Goal: Task Accomplishment & Management: Complete application form

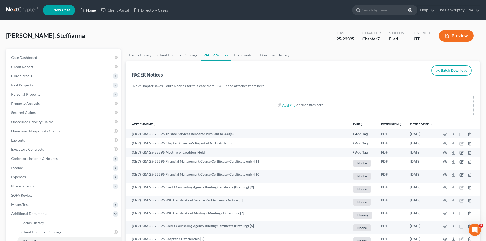
click at [90, 12] on link "Home" at bounding box center [88, 10] width 22 height 9
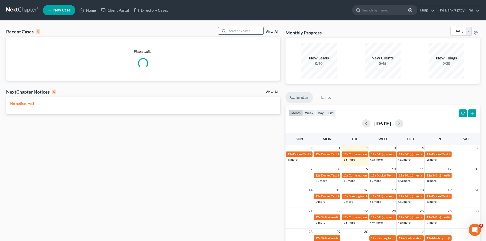
click at [236, 32] on input "search" at bounding box center [245, 30] width 36 height 7
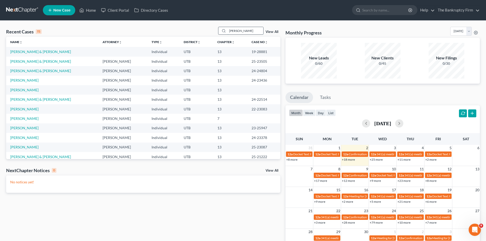
type input "[PERSON_NAME]"
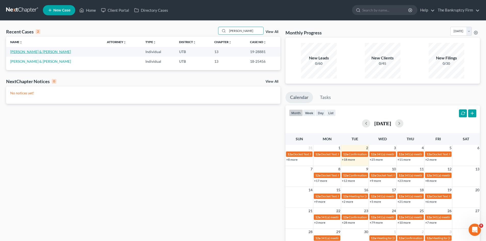
click at [16, 52] on link "[PERSON_NAME] & [PERSON_NAME]" at bounding box center [40, 51] width 61 height 4
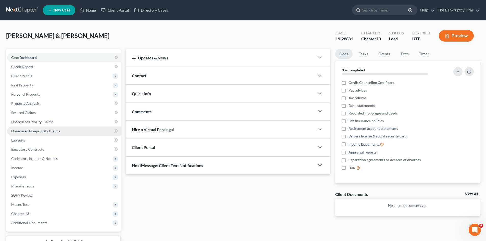
click at [27, 132] on span "Unsecured Nonpriority Claims" at bounding box center [35, 131] width 49 height 4
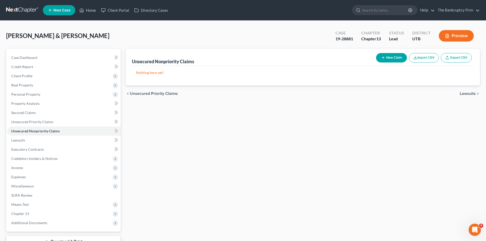
click at [246, 207] on div "Unsecured Nonpriority Claims New Claim Import CSV Export CSV Nothing here yet! …" at bounding box center [302, 155] width 359 height 212
click at [87, 10] on link "Home" at bounding box center [88, 10] width 22 height 9
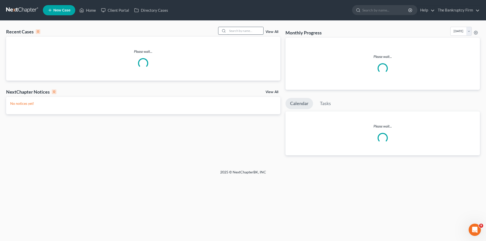
click at [235, 30] on input "search" at bounding box center [245, 30] width 36 height 7
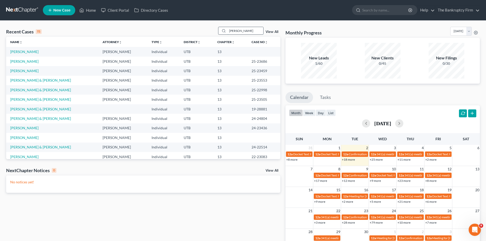
type input "[PERSON_NAME]"
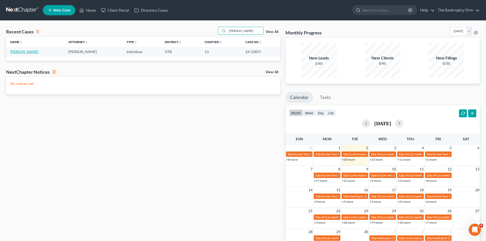
click at [20, 53] on link "[PERSON_NAME]" at bounding box center [24, 51] width 28 height 4
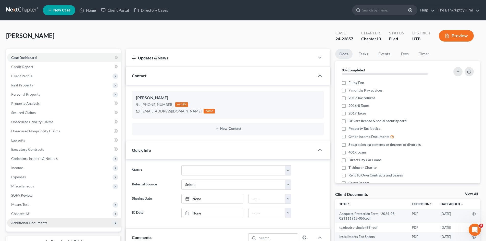
click at [26, 223] on span "Additional Documents" at bounding box center [29, 222] width 36 height 4
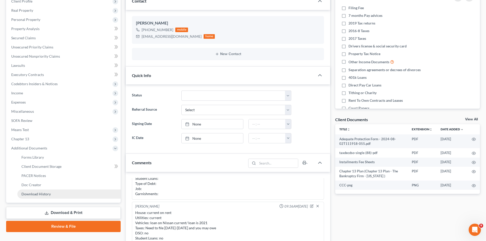
scroll to position [76, 0]
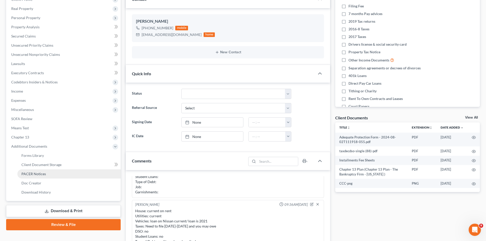
click at [29, 174] on span "PACER Notices" at bounding box center [33, 174] width 24 height 4
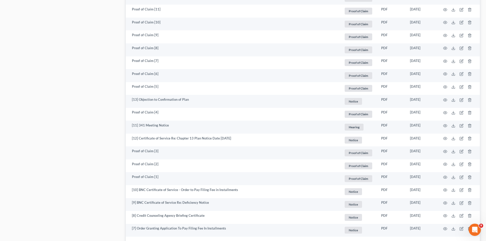
scroll to position [879, 0]
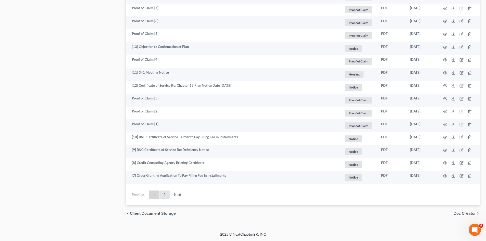
click at [165, 196] on link "2" at bounding box center [164, 194] width 10 height 8
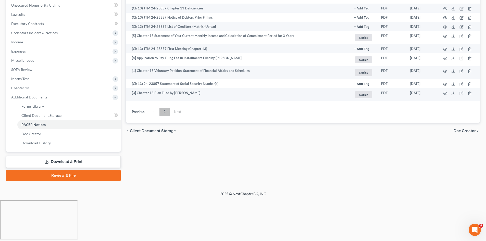
scroll to position [85, 0]
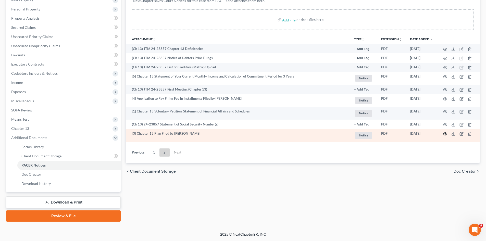
click at [445, 134] on circle "button" at bounding box center [444, 133] width 1 height 1
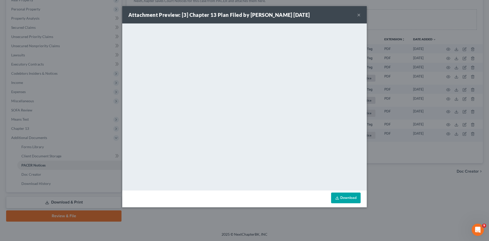
click at [360, 14] on button "×" at bounding box center [359, 15] width 4 height 6
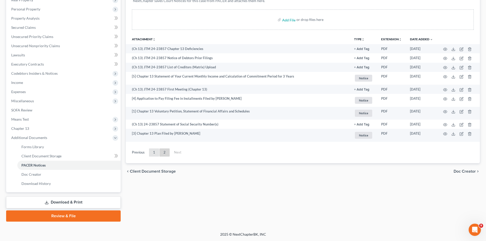
click at [157, 151] on link "1" at bounding box center [154, 152] width 10 height 8
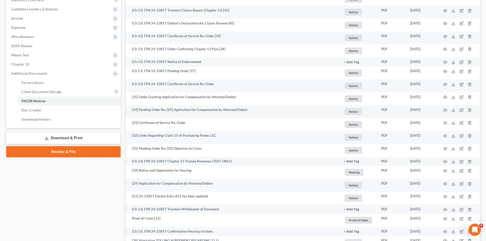
scroll to position [162, 0]
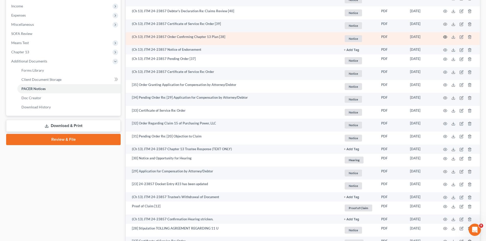
click at [444, 37] on icon "button" at bounding box center [445, 37] width 4 height 4
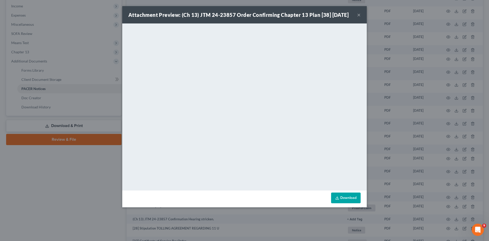
click at [359, 18] on button "×" at bounding box center [359, 15] width 4 height 6
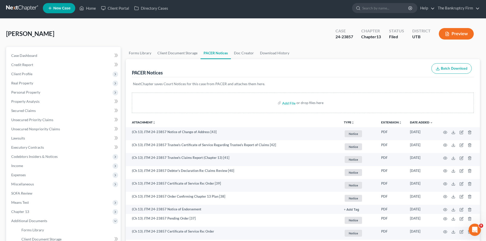
scroll to position [0, 0]
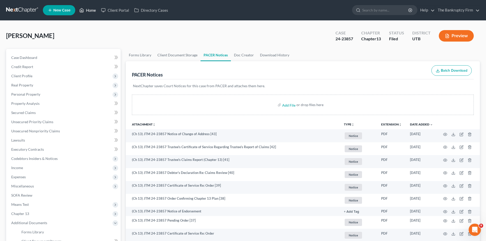
drag, startPoint x: 89, startPoint y: 11, endPoint x: 257, endPoint y: 16, distance: 167.3
click at [89, 11] on link "Home" at bounding box center [88, 10] width 22 height 9
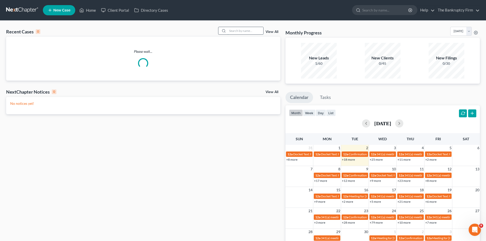
click at [233, 32] on input "search" at bounding box center [245, 30] width 36 height 7
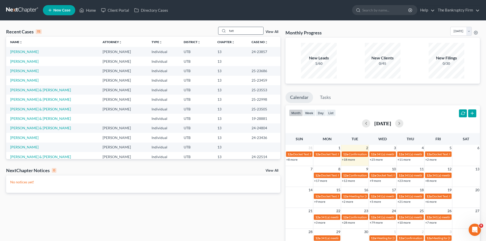
type input "fatt"
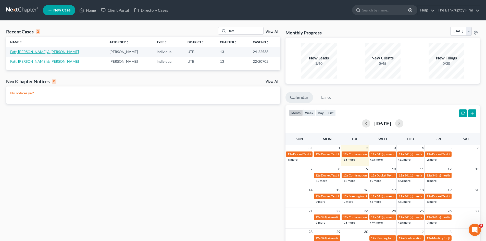
click at [22, 50] on link "Fatt, [PERSON_NAME] & [PERSON_NAME]" at bounding box center [44, 51] width 69 height 4
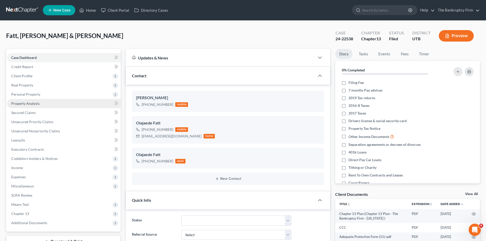
scroll to position [54, 0]
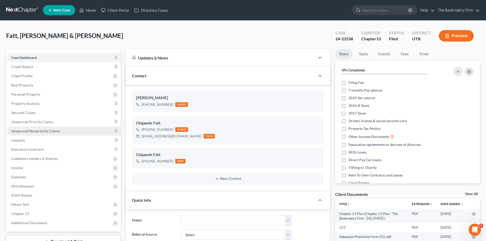
click at [29, 129] on span "Unsecured Nonpriority Claims" at bounding box center [35, 131] width 49 height 4
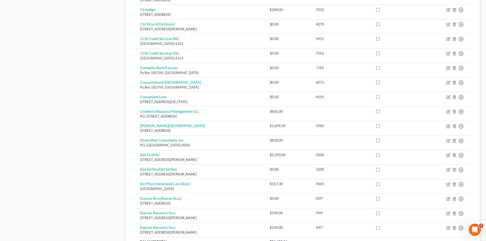
scroll to position [349, 0]
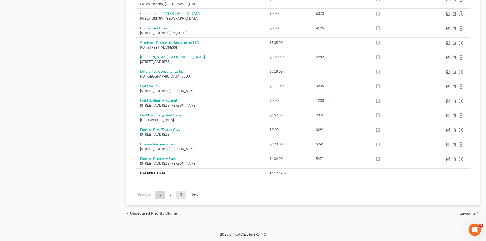
click at [177, 193] on link "3" at bounding box center [181, 194] width 10 height 8
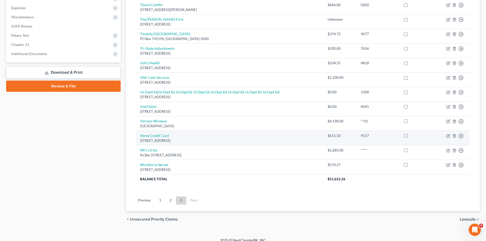
scroll to position [175, 0]
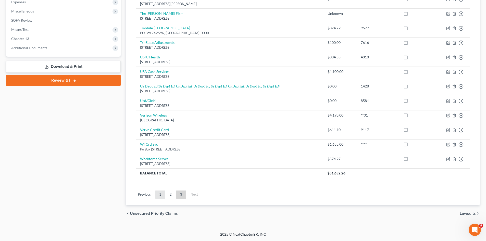
click at [160, 194] on link "1" at bounding box center [160, 194] width 10 height 8
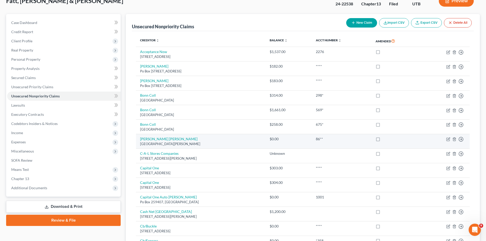
scroll to position [0, 0]
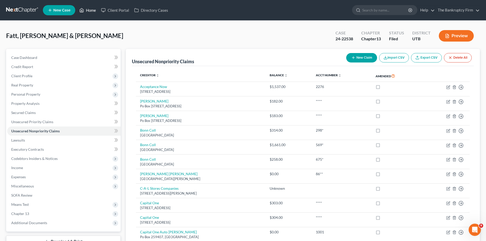
click at [90, 7] on link "Home" at bounding box center [88, 10] width 22 height 9
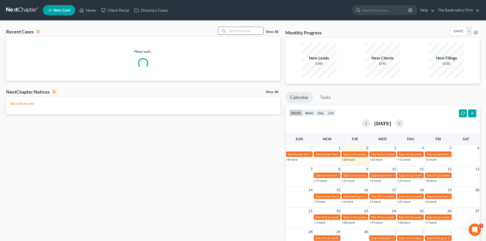
click at [233, 30] on input "search" at bounding box center [245, 30] width 36 height 7
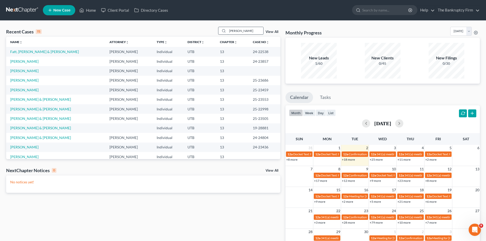
type input "[PERSON_NAME]"
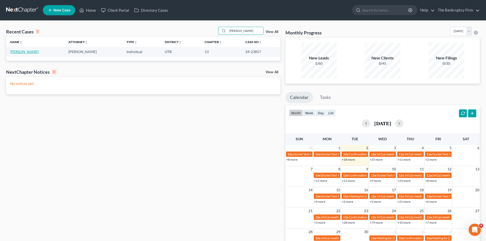
click at [13, 51] on link "[PERSON_NAME]" at bounding box center [24, 51] width 28 height 4
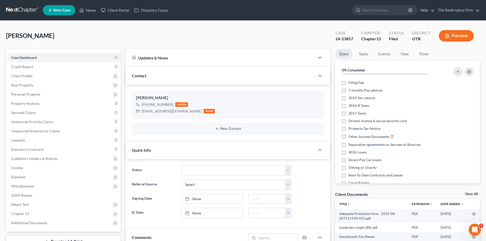
scroll to position [35, 0]
click at [90, 11] on link "Home" at bounding box center [88, 10] width 22 height 9
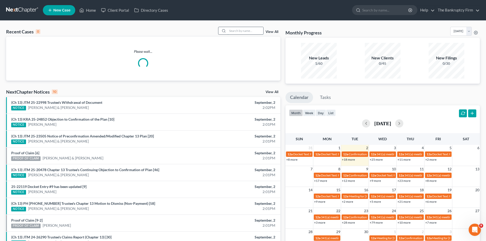
click at [233, 30] on input "search" at bounding box center [245, 30] width 36 height 7
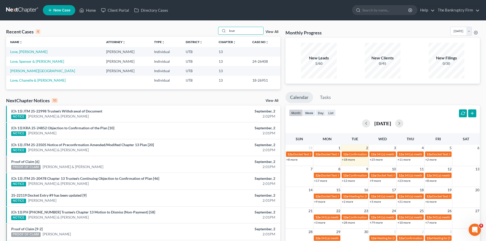
drag, startPoint x: 239, startPoint y: 31, endPoint x: 210, endPoint y: 31, distance: 29.6
click at [210, 31] on div "Recent Cases 4 love View All" at bounding box center [143, 32] width 274 height 10
type input "crystal"
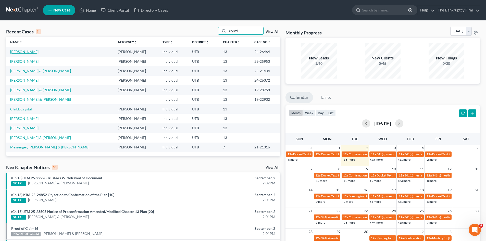
click at [16, 52] on link "[PERSON_NAME]" at bounding box center [24, 51] width 28 height 4
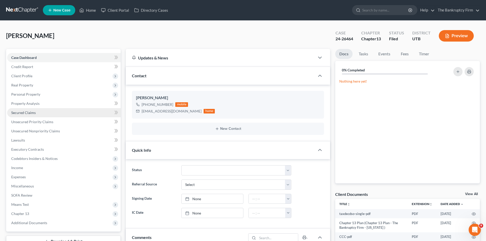
scroll to position [41, 0]
click at [29, 226] on span "Additional Documents" at bounding box center [63, 222] width 113 height 9
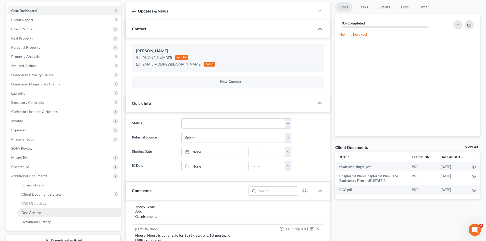
scroll to position [51, 0]
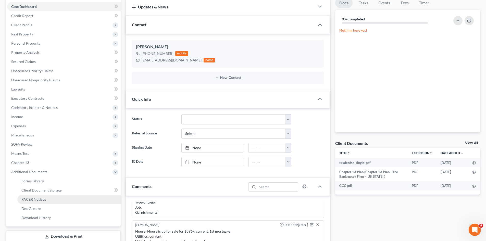
click at [31, 196] on link "PACER Notices" at bounding box center [68, 199] width 103 height 9
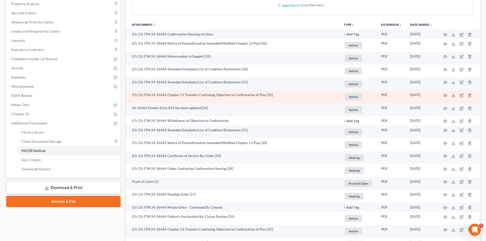
scroll to position [102, 0]
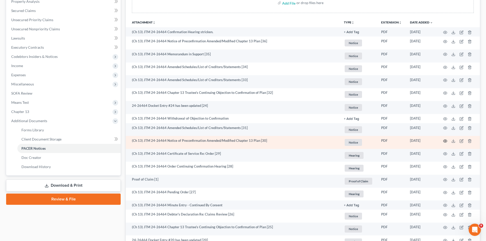
click at [444, 140] on icon "button" at bounding box center [445, 140] width 4 height 3
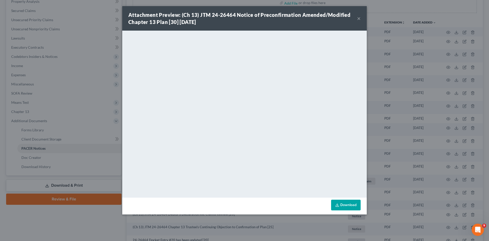
click at [359, 19] on button "×" at bounding box center [359, 18] width 4 height 6
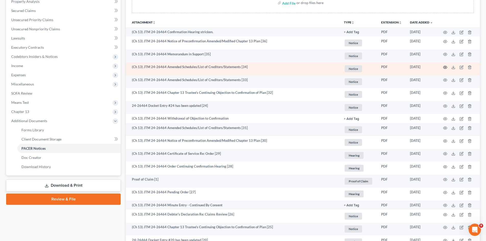
click at [444, 67] on icon "button" at bounding box center [445, 67] width 4 height 4
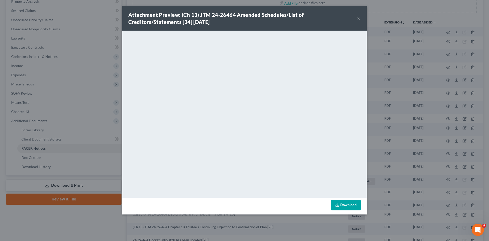
click at [359, 18] on button "×" at bounding box center [359, 18] width 4 height 6
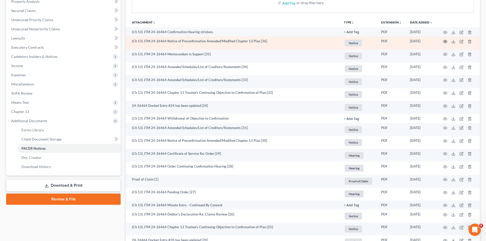
click at [443, 41] on icon "button" at bounding box center [445, 42] width 4 height 4
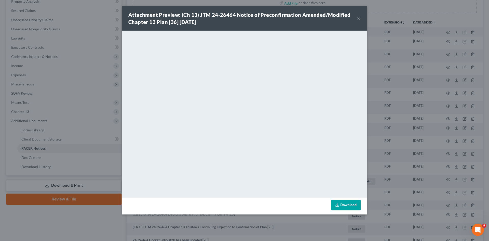
click at [359, 17] on button "×" at bounding box center [359, 18] width 4 height 6
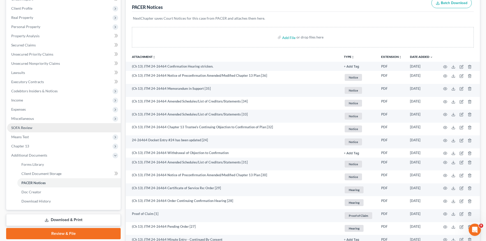
scroll to position [0, 0]
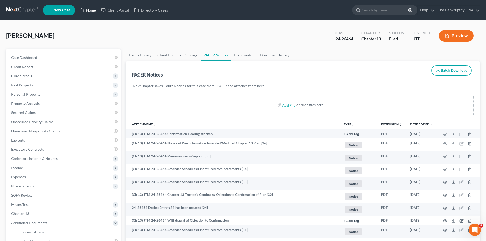
drag, startPoint x: 87, startPoint y: 11, endPoint x: 245, endPoint y: 15, distance: 157.8
click at [87, 11] on link "Home" at bounding box center [88, 10] width 22 height 9
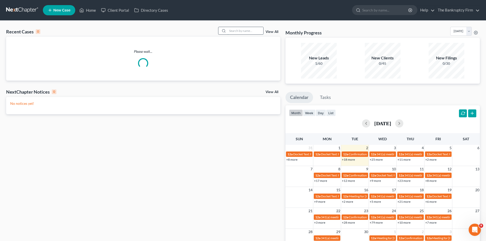
click at [240, 31] on input "search" at bounding box center [245, 30] width 36 height 7
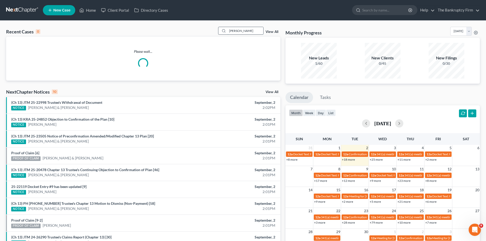
type input "[PERSON_NAME]"
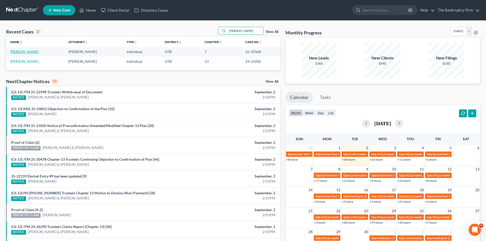
click at [23, 53] on link "[PERSON_NAME]" at bounding box center [24, 51] width 28 height 4
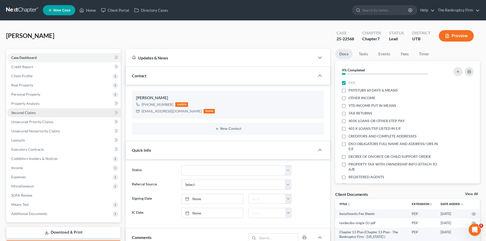
scroll to position [41, 0]
click at [30, 116] on link "Secured Claims" at bounding box center [63, 112] width 113 height 9
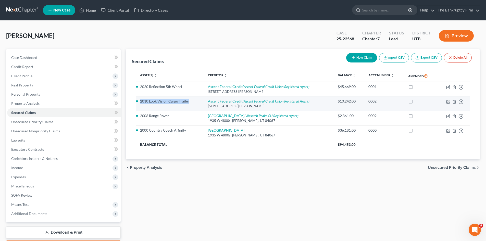
drag, startPoint x: 189, startPoint y: 102, endPoint x: 141, endPoint y: 102, distance: 47.9
click at [141, 102] on li "2010 Look Vision Cargo Trailer" at bounding box center [170, 101] width 60 height 5
copy li "2010 Look Vision Cargo Trailer"
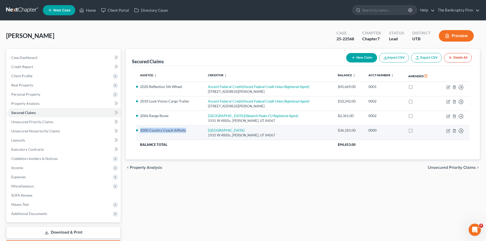
drag, startPoint x: 185, startPoint y: 131, endPoint x: 140, endPoint y: 133, distance: 45.2
click at [140, 133] on li "2000 Country Coach Affinity" at bounding box center [170, 130] width 60 height 5
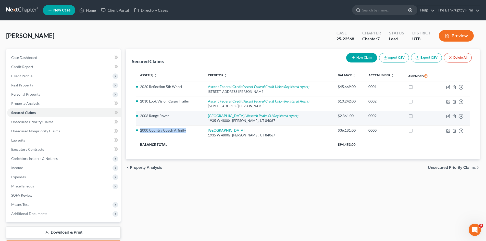
copy li "2000 Country Coach Affinity"
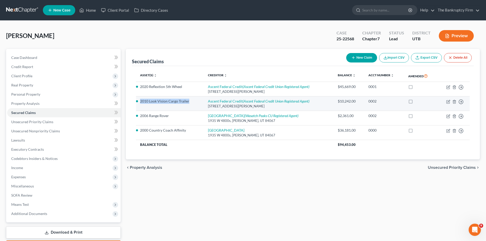
copy li "2010 Look Vision Cargo Trailer"
drag, startPoint x: 189, startPoint y: 101, endPoint x: 139, endPoint y: 102, distance: 50.0
click at [139, 102] on td "2010 Look Vision Cargo Trailer" at bounding box center [170, 103] width 68 height 15
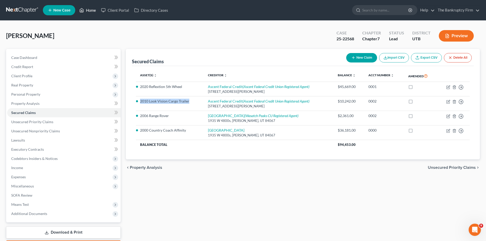
click at [87, 11] on link "Home" at bounding box center [88, 10] width 22 height 9
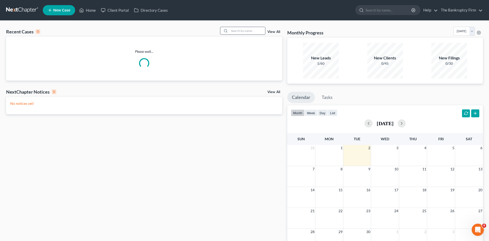
click at [236, 32] on input "search" at bounding box center [248, 30] width 36 height 7
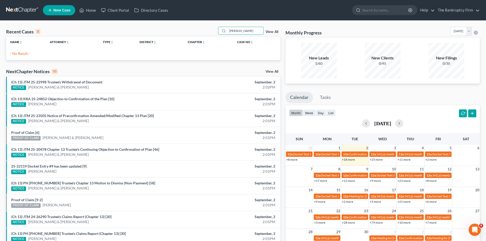
drag, startPoint x: 237, startPoint y: 31, endPoint x: 217, endPoint y: 31, distance: 20.1
click at [217, 31] on div "Recent Cases 0 [PERSON_NAME] View All" at bounding box center [143, 32] width 274 height 10
type input "[PERSON_NAME]"
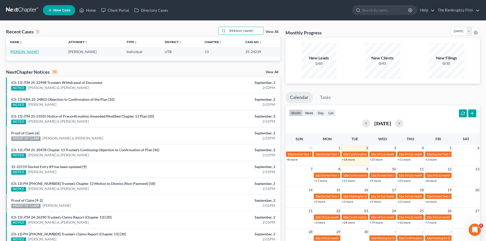
click at [15, 52] on link "[PERSON_NAME]" at bounding box center [24, 51] width 28 height 4
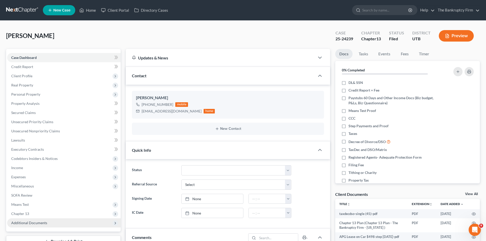
click at [36, 221] on span "Additional Documents" at bounding box center [29, 222] width 36 height 4
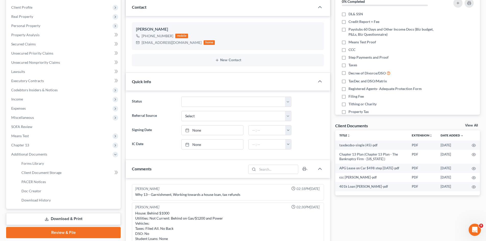
scroll to position [76, 0]
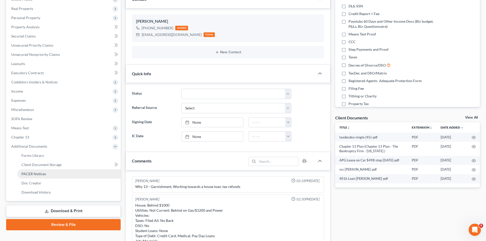
click at [36, 172] on span "PACER Notices" at bounding box center [33, 174] width 24 height 4
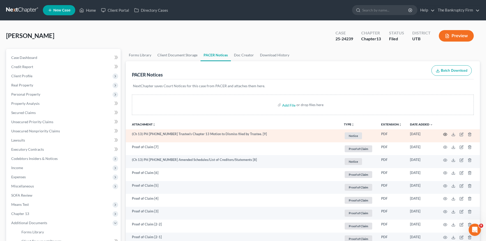
click at [446, 133] on icon "button" at bounding box center [445, 134] width 4 height 3
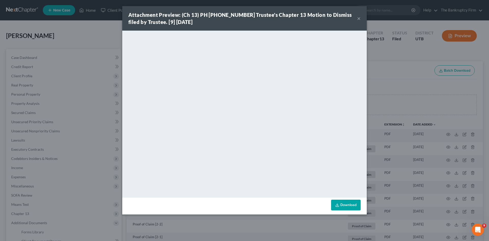
click at [359, 17] on button "×" at bounding box center [359, 18] width 4 height 6
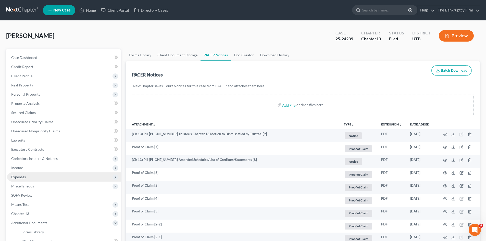
drag, startPoint x: 23, startPoint y: 167, endPoint x: 31, endPoint y: 174, distance: 11.2
click at [23, 167] on span "Income" at bounding box center [17, 167] width 12 height 4
click at [31, 178] on span "Employment Income" at bounding box center [37, 177] width 33 height 4
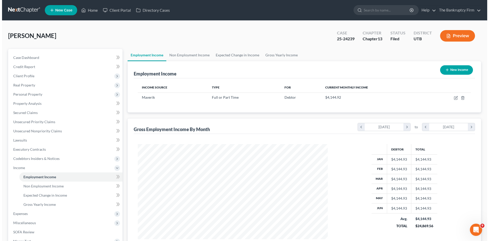
scroll to position [95, 200]
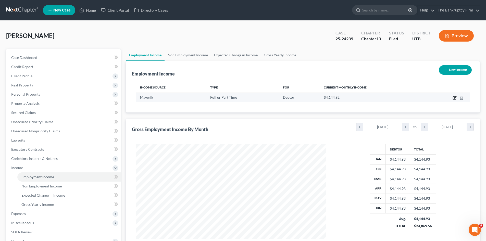
click at [454, 97] on icon "button" at bounding box center [454, 98] width 4 height 4
select select "0"
select select "46"
select select "0"
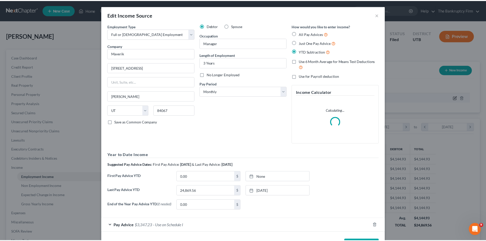
scroll to position [96, 202]
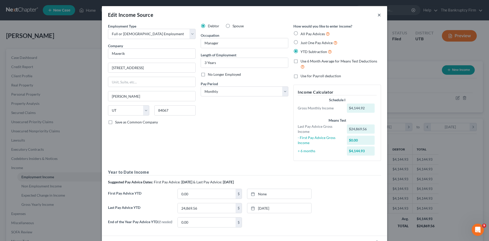
click at [378, 13] on button "×" at bounding box center [380, 15] width 4 height 6
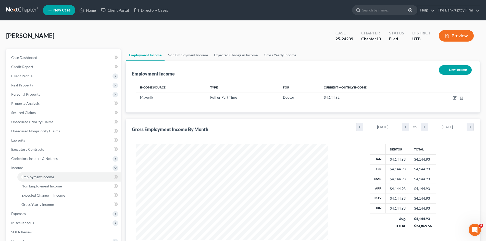
scroll to position [254799, 254694]
click at [90, 11] on link "Home" at bounding box center [88, 10] width 22 height 9
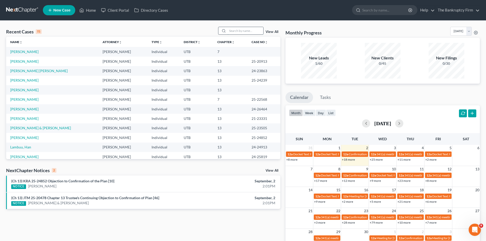
click at [232, 32] on input "search" at bounding box center [245, 30] width 36 height 7
type input "[PERSON_NAME]"
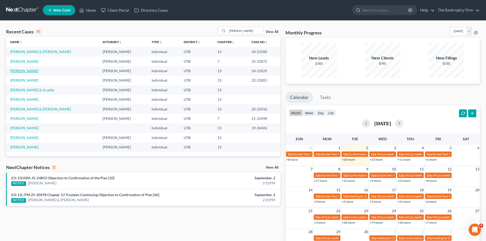
click at [17, 71] on link "[PERSON_NAME]" at bounding box center [24, 71] width 28 height 4
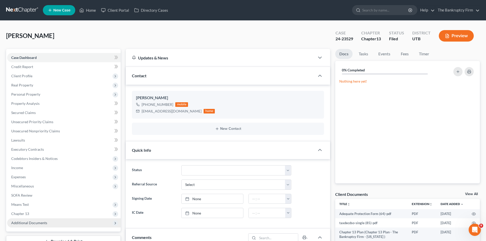
scroll to position [46, 0]
click at [33, 222] on span "Additional Documents" at bounding box center [29, 222] width 36 height 4
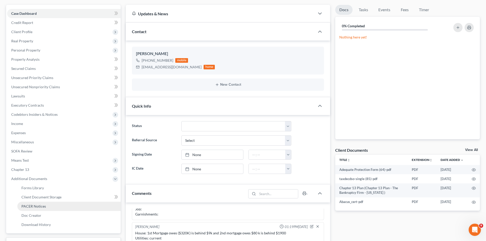
scroll to position [51, 0]
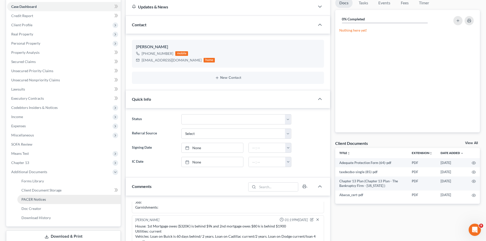
click at [40, 199] on span "PACER Notices" at bounding box center [33, 199] width 24 height 4
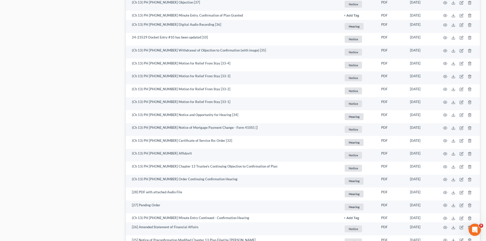
scroll to position [459, 0]
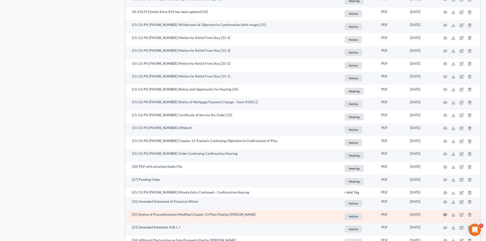
click at [445, 214] on icon "button" at bounding box center [445, 215] width 4 height 4
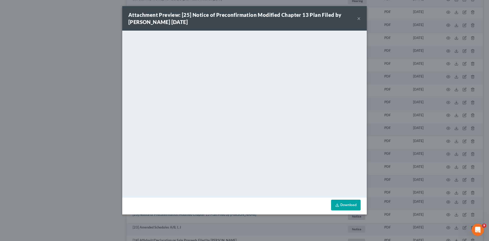
click at [360, 18] on button "×" at bounding box center [359, 18] width 4 height 6
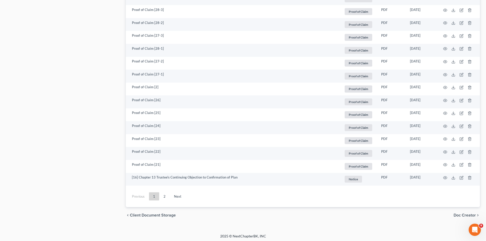
scroll to position [893, 0]
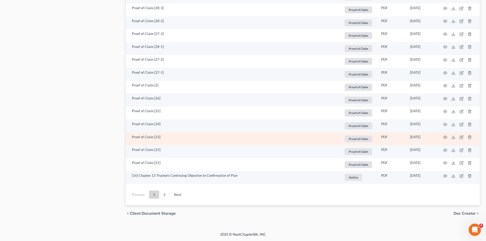
drag, startPoint x: 165, startPoint y: 193, endPoint x: 253, endPoint y: 144, distance: 101.2
click at [165, 193] on link "2" at bounding box center [164, 194] width 10 height 8
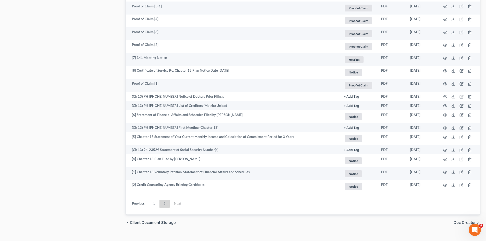
scroll to position [417, 0]
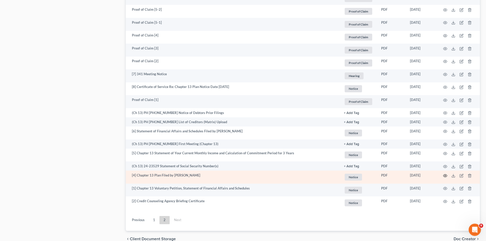
click at [445, 175] on icon "button" at bounding box center [445, 176] width 4 height 4
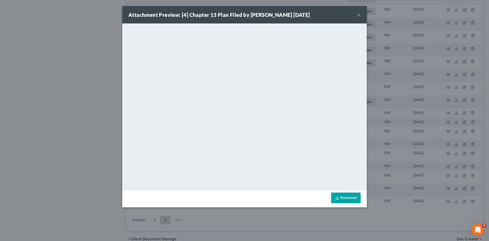
click at [360, 15] on button "×" at bounding box center [359, 15] width 4 height 6
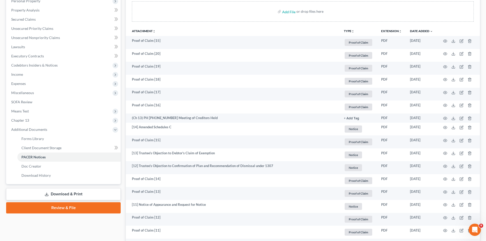
scroll to position [35, 0]
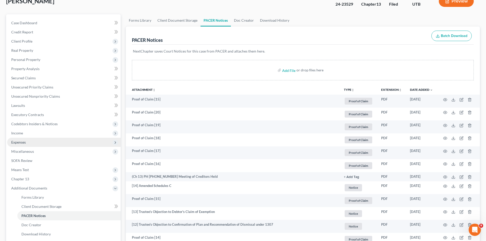
drag, startPoint x: 14, startPoint y: 133, endPoint x: 29, endPoint y: 139, distance: 16.0
click at [14, 133] on span "Income" at bounding box center [17, 133] width 12 height 4
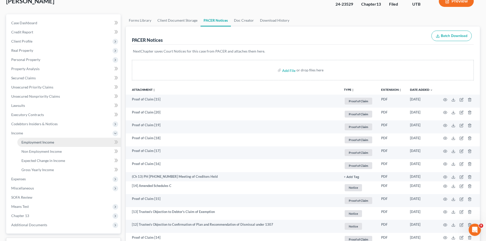
click at [28, 140] on span "Employment Income" at bounding box center [37, 142] width 33 height 4
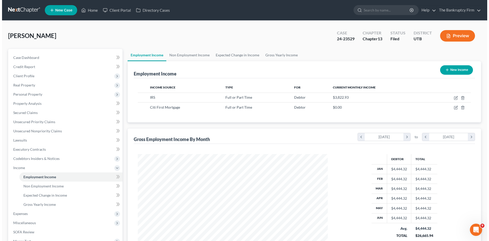
scroll to position [95, 200]
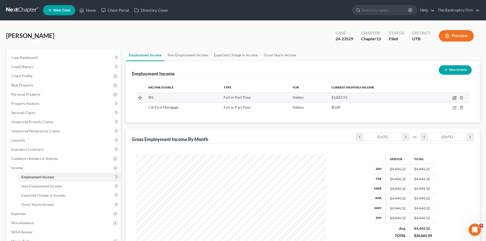
click at [453, 97] on icon "button" at bounding box center [454, 98] width 4 height 4
select select "0"
select select "46"
select select "2"
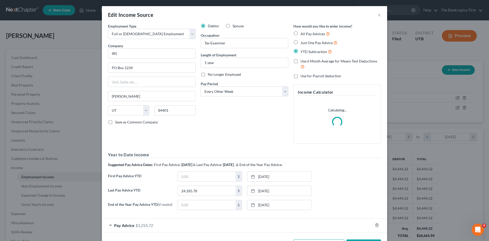
scroll to position [20, 0]
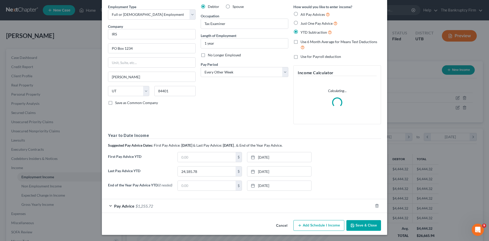
click at [148, 206] on span "$1,255.72" at bounding box center [145, 205] width 18 height 5
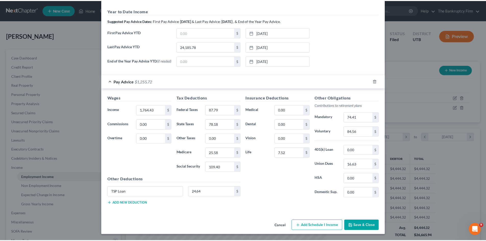
scroll to position [174, 0]
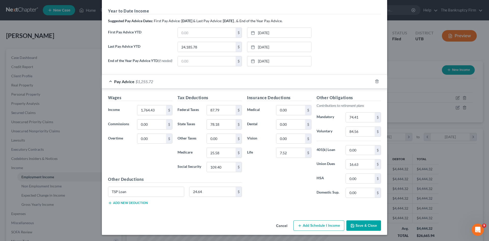
click at [284, 226] on button "Cancel" at bounding box center [281, 226] width 19 height 10
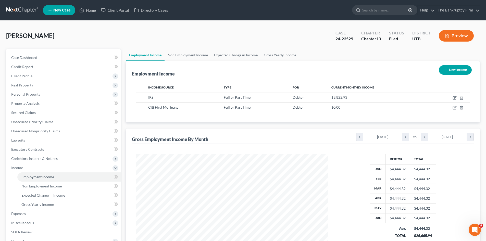
scroll to position [254799, 254694]
drag, startPoint x: 94, startPoint y: 11, endPoint x: 259, endPoint y: 29, distance: 166.4
click at [94, 11] on link "Home" at bounding box center [88, 10] width 22 height 9
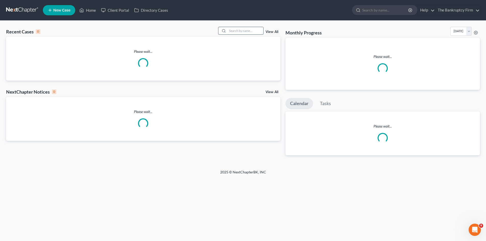
click at [244, 30] on input "search" at bounding box center [245, 30] width 36 height 7
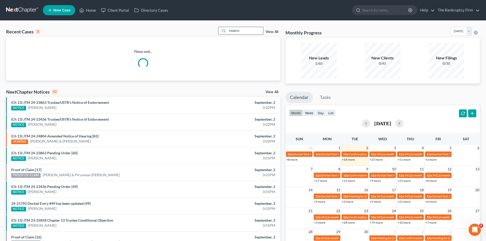
type input "MARIN"
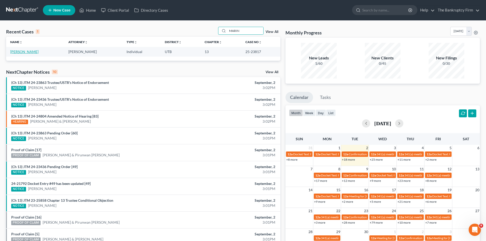
click at [16, 51] on link "[PERSON_NAME]" at bounding box center [24, 51] width 28 height 4
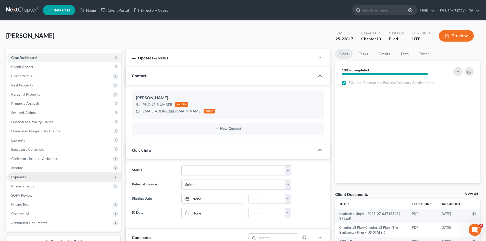
scroll to position [59, 0]
click at [19, 167] on span "Income" at bounding box center [17, 167] width 12 height 4
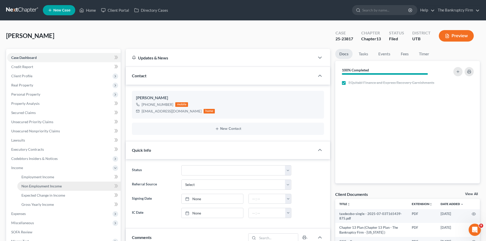
click at [41, 187] on span "Non Employment Income" at bounding box center [41, 186] width 40 height 4
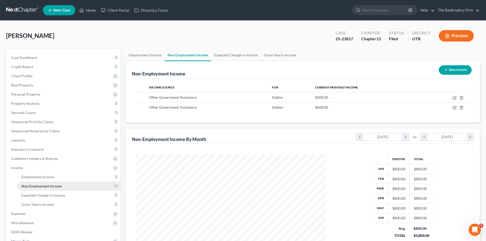
scroll to position [95, 200]
drag, startPoint x: 94, startPoint y: 10, endPoint x: 262, endPoint y: 18, distance: 167.9
click at [94, 10] on link "Home" at bounding box center [88, 10] width 22 height 9
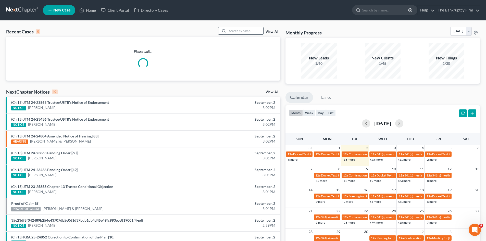
click at [243, 30] on input "search" at bounding box center [245, 30] width 36 height 7
type input "[PERSON_NAME]"
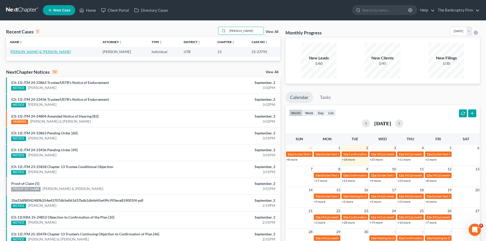
click at [23, 52] on link "[PERSON_NAME] & [PERSON_NAME]" at bounding box center [40, 51] width 61 height 4
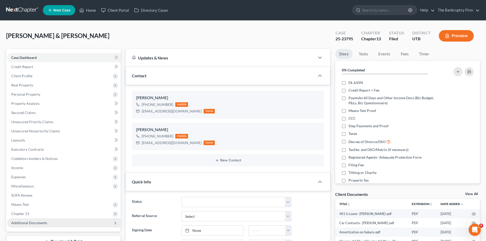
click at [28, 223] on span "Additional Documents" at bounding box center [29, 222] width 36 height 4
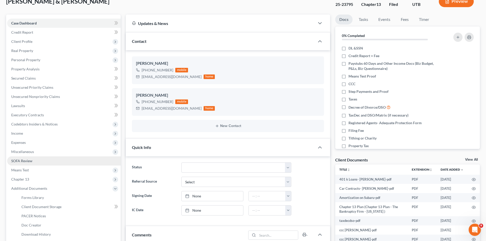
scroll to position [76, 0]
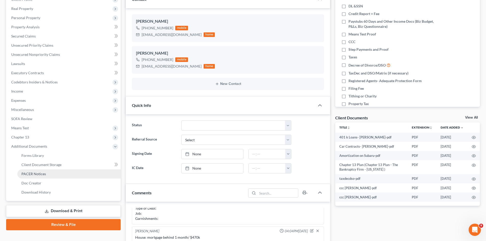
click at [34, 173] on span "PACER Notices" at bounding box center [33, 174] width 24 height 4
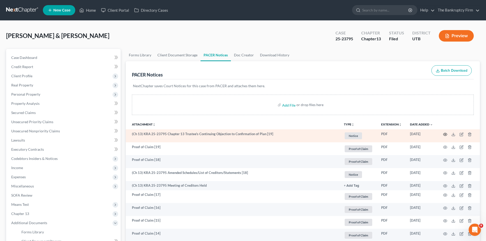
click at [447, 135] on icon "button" at bounding box center [445, 134] width 4 height 3
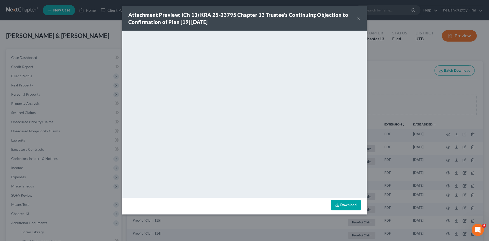
click at [360, 18] on button "×" at bounding box center [359, 18] width 4 height 6
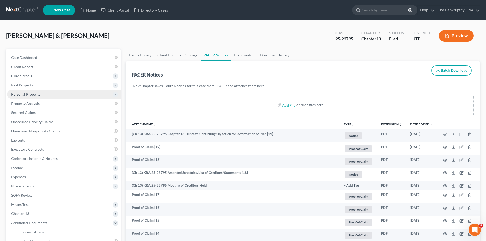
click at [26, 94] on span "Personal Property" at bounding box center [25, 94] width 29 height 4
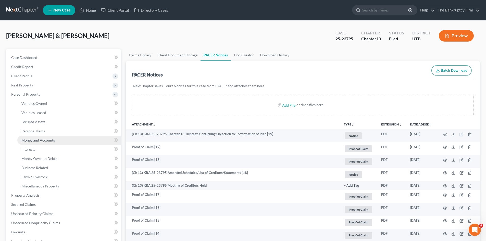
click at [45, 141] on span "Money and Accounts" at bounding box center [37, 140] width 33 height 4
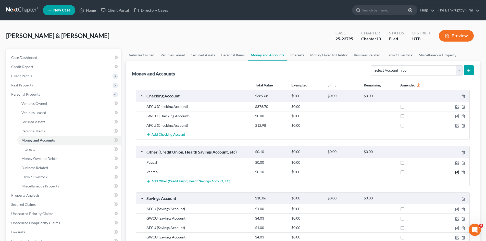
click at [457, 173] on icon "button" at bounding box center [457, 172] width 4 height 4
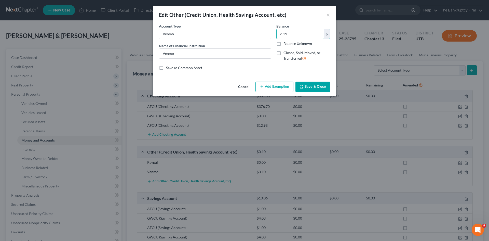
type input "3.19"
click at [315, 87] on button "Save & Close" at bounding box center [313, 87] width 35 height 11
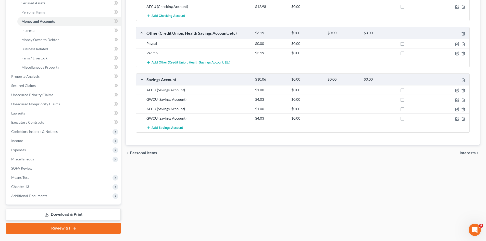
scroll to position [127, 0]
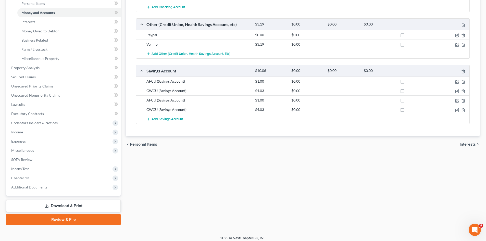
click at [46, 204] on icon at bounding box center [47, 206] width 4 height 4
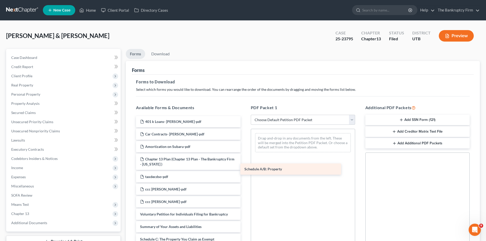
drag, startPoint x: 181, startPoint y: 235, endPoint x: 285, endPoint y: 165, distance: 125.6
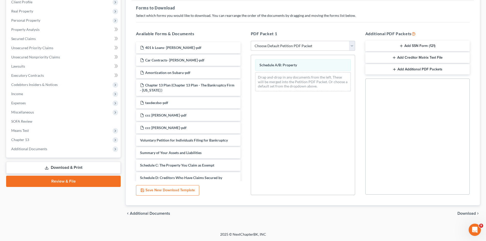
click at [459, 215] on span "Download" at bounding box center [466, 213] width 18 height 4
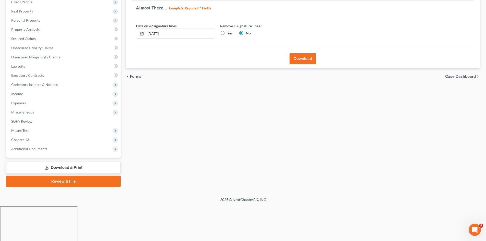
scroll to position [39, 0]
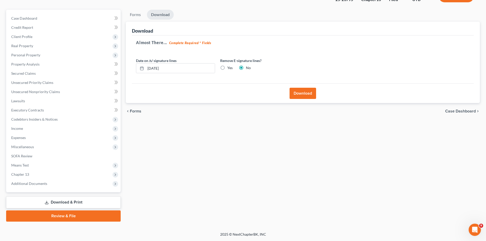
click at [298, 91] on button "Download" at bounding box center [302, 93] width 27 height 11
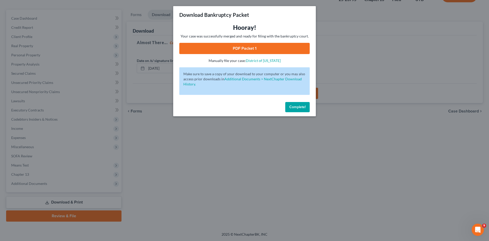
click at [250, 51] on link "PDF Packet 1" at bounding box center [244, 48] width 131 height 11
click at [294, 104] on button "Complete!" at bounding box center [297, 107] width 24 height 10
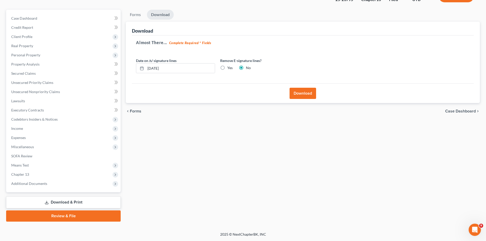
scroll to position [0, 0]
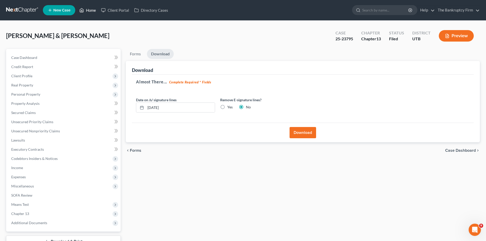
click at [94, 9] on link "Home" at bounding box center [88, 10] width 22 height 9
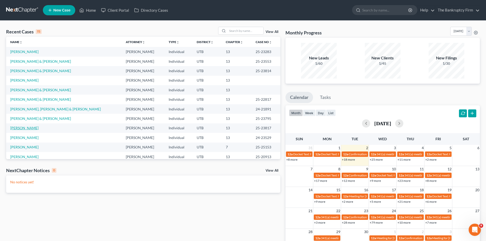
click at [20, 126] on link "[PERSON_NAME]" at bounding box center [24, 128] width 28 height 4
select select "3"
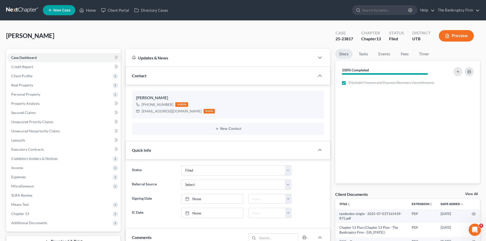
scroll to position [59, 0]
click at [19, 166] on span "Income" at bounding box center [17, 167] width 12 height 4
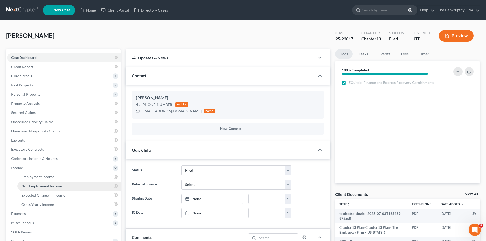
click at [32, 187] on span "Non Employment Income" at bounding box center [41, 186] width 40 height 4
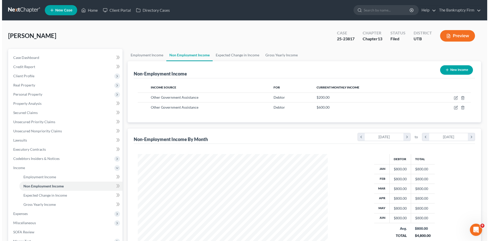
scroll to position [95, 200]
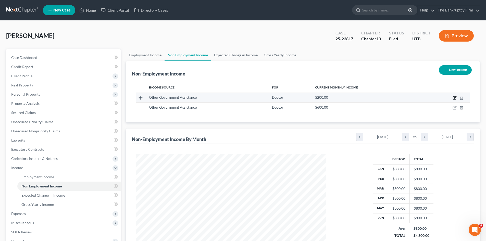
click at [453, 97] on icon "button" at bounding box center [454, 98] width 4 height 4
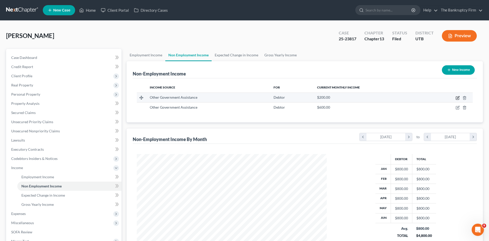
select select "5"
select select "0"
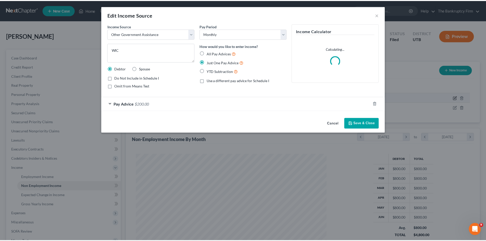
scroll to position [96, 202]
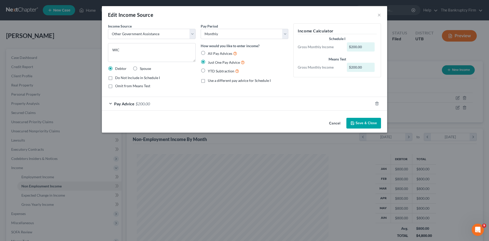
click at [358, 125] on button "Save & Close" at bounding box center [364, 123] width 35 height 11
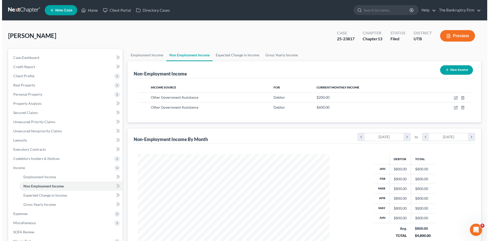
scroll to position [254799, 254694]
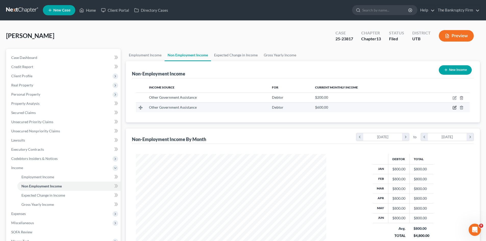
click at [454, 108] on icon "button" at bounding box center [454, 108] width 4 height 4
select select "5"
select select "0"
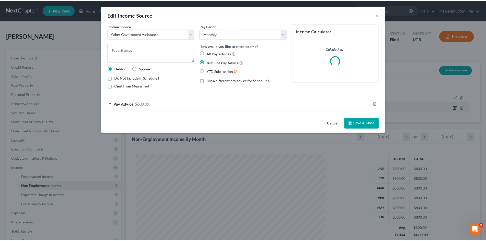
scroll to position [96, 202]
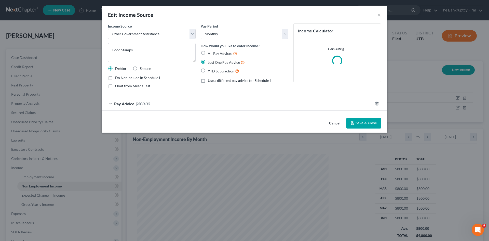
click at [131, 105] on span "Pay Advice" at bounding box center [124, 103] width 20 height 5
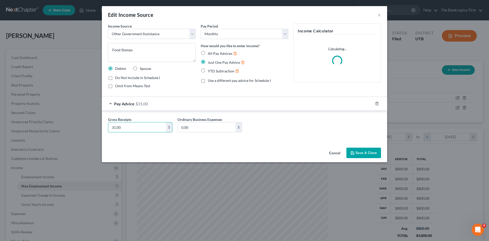
type input "31.00"
click at [360, 154] on button "Save & Close" at bounding box center [364, 153] width 35 height 11
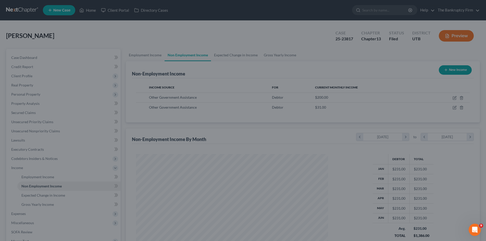
scroll to position [254799, 254694]
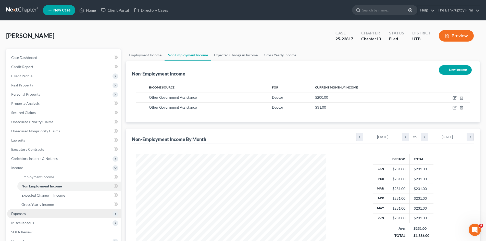
drag, startPoint x: 24, startPoint y: 215, endPoint x: 31, endPoint y: 218, distance: 7.5
click at [24, 215] on span "Expenses" at bounding box center [18, 213] width 15 height 4
click at [33, 185] on link "Home" at bounding box center [68, 185] width 103 height 9
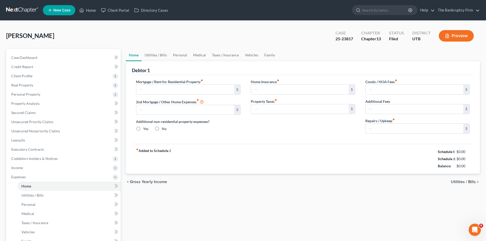
type input "1,900.00"
type input "0.00"
radio input "true"
type input "0.00"
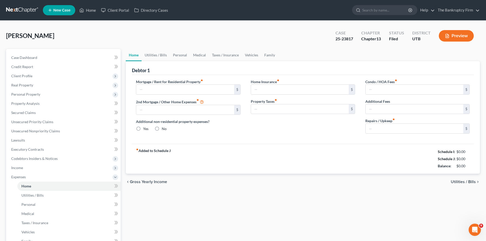
type input "0.00"
click at [152, 55] on link "Utilities / Bills" at bounding box center [155, 55] width 28 height 12
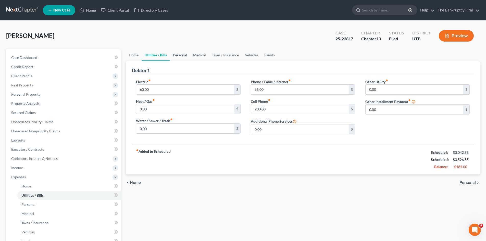
click at [177, 54] on link "Personal" at bounding box center [180, 55] width 20 height 12
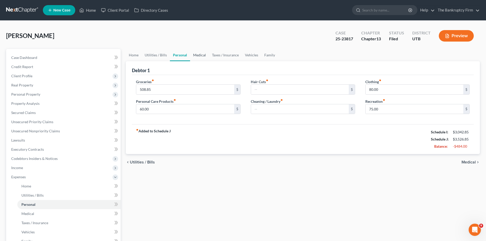
click at [202, 52] on link "Medical" at bounding box center [199, 55] width 19 height 12
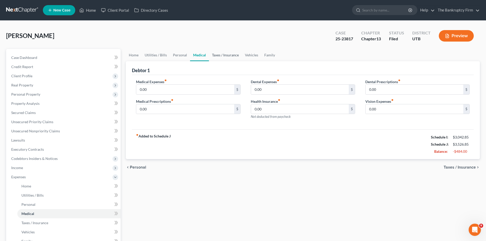
click at [217, 54] on link "Taxes / Insurance" at bounding box center [225, 55] width 33 height 12
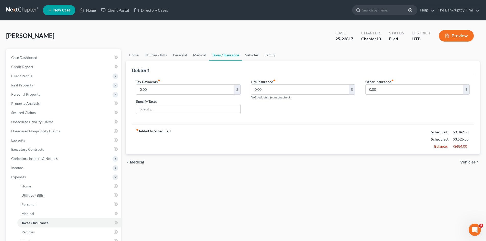
click at [251, 53] on link "Vehicles" at bounding box center [251, 55] width 19 height 12
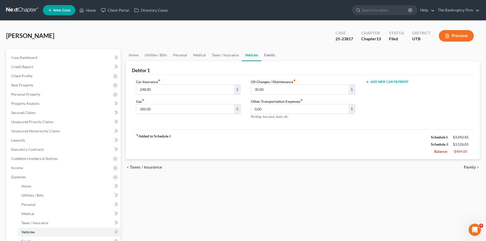
click at [266, 54] on link "Family" at bounding box center [269, 55] width 17 height 12
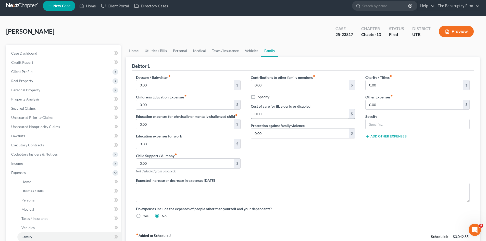
scroll to position [2, 0]
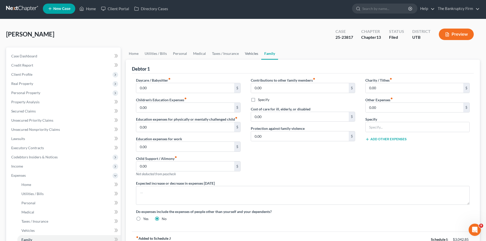
click at [247, 53] on link "Vehicles" at bounding box center [251, 53] width 19 height 12
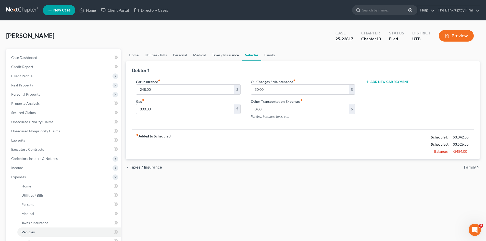
click at [228, 54] on link "Taxes / Insurance" at bounding box center [225, 55] width 33 height 12
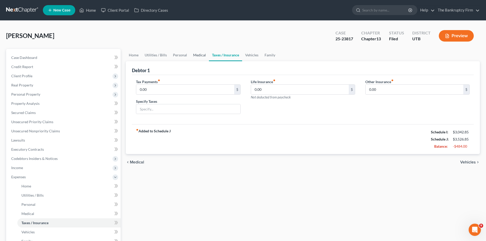
click at [192, 56] on link "Medical" at bounding box center [199, 55] width 19 height 12
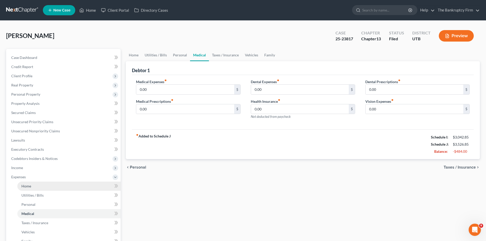
click at [19, 187] on link "Home" at bounding box center [68, 185] width 103 height 9
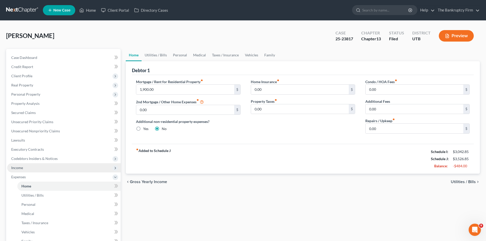
click at [14, 164] on span "Income" at bounding box center [63, 167] width 113 height 9
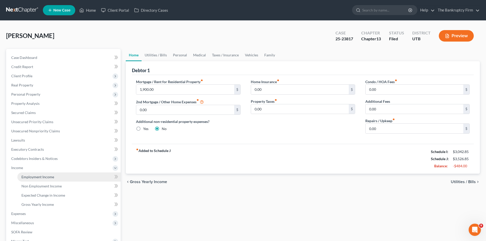
click at [30, 176] on span "Employment Income" at bounding box center [37, 177] width 33 height 4
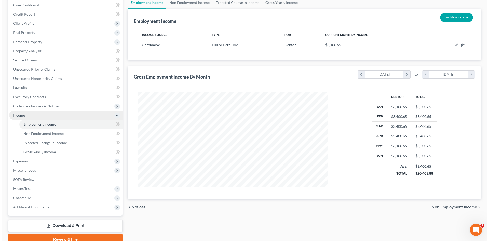
scroll to position [76, 0]
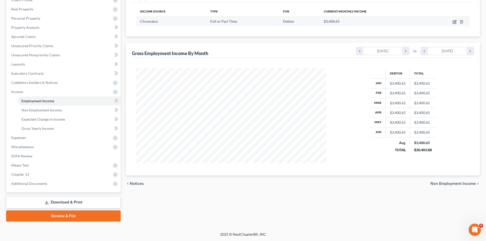
click at [454, 22] on icon "button" at bounding box center [454, 21] width 2 height 2
select select "0"
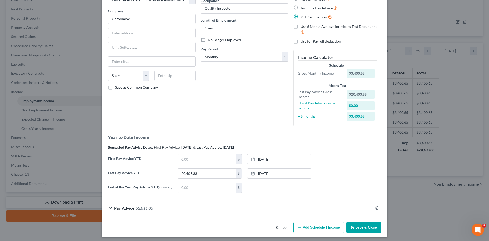
scroll to position [38, 0]
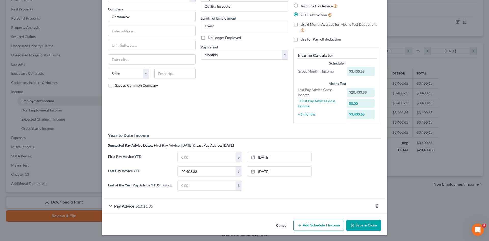
click at [144, 205] on span "$2,811.85" at bounding box center [145, 205] width 18 height 5
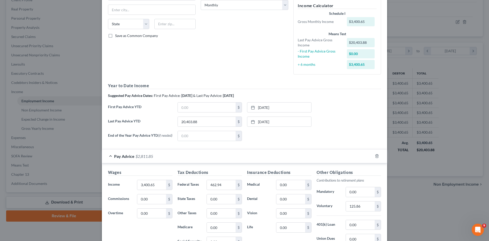
scroll to position [140, 0]
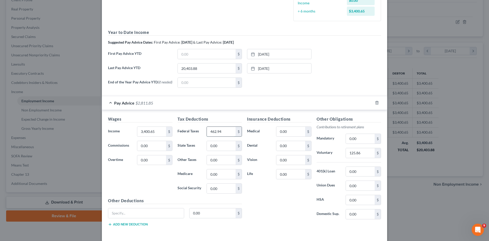
paste input "549.71"
type input "549.71"
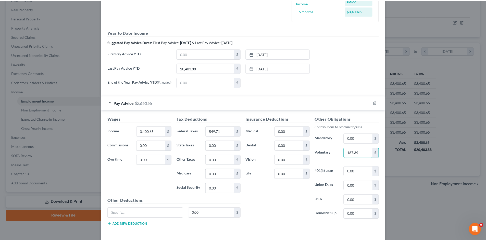
scroll to position [162, 0]
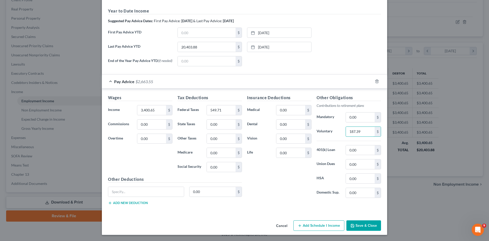
type input "187.39"
click at [357, 224] on button "Save & Close" at bounding box center [364, 225] width 35 height 11
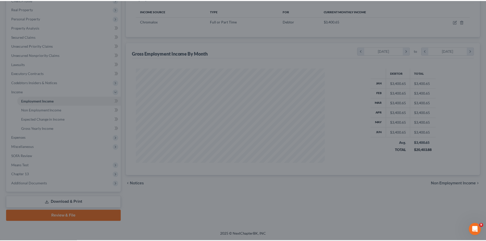
scroll to position [254799, 254694]
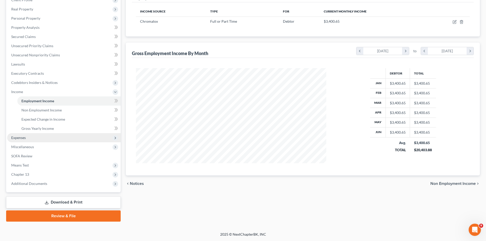
click at [21, 138] on span "Expenses" at bounding box center [18, 137] width 15 height 4
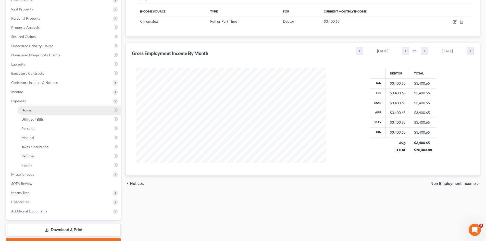
click at [30, 108] on span "Home" at bounding box center [26, 110] width 10 height 4
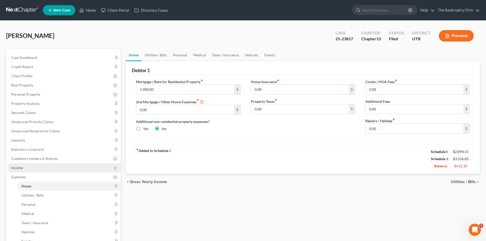
click at [19, 167] on span "Income" at bounding box center [17, 167] width 12 height 4
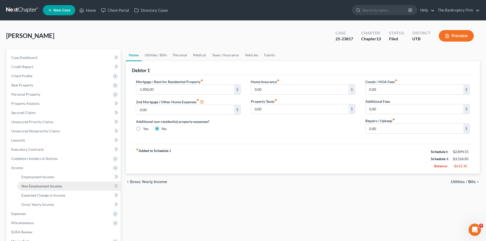
click at [31, 187] on span "Non Employment Income" at bounding box center [41, 186] width 40 height 4
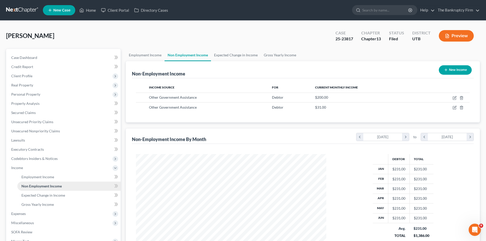
scroll to position [95, 200]
click at [30, 176] on span "Employment Income" at bounding box center [37, 177] width 33 height 4
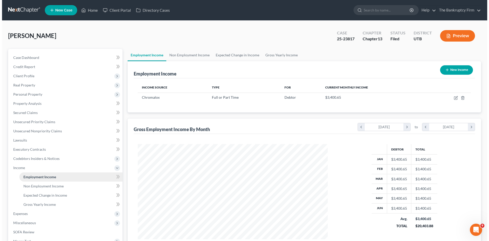
scroll to position [95, 200]
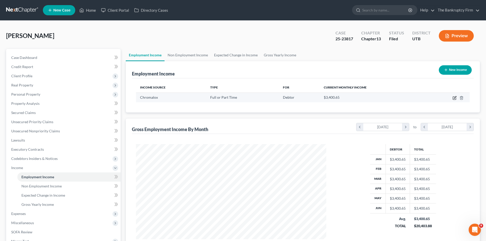
click at [453, 98] on icon "button" at bounding box center [454, 98] width 4 height 4
select select "0"
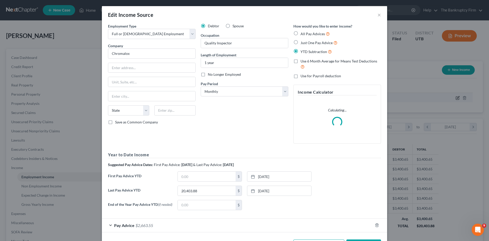
scroll to position [96, 202]
click at [145, 225] on span "$2,663.55" at bounding box center [145, 225] width 18 height 5
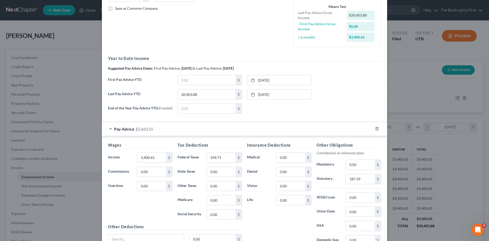
scroll to position [127, 0]
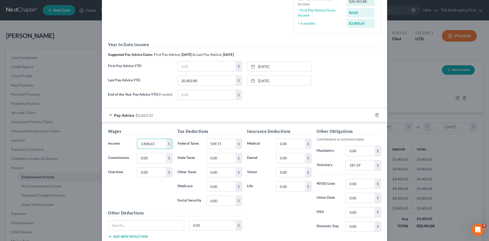
paste input "1788.284"
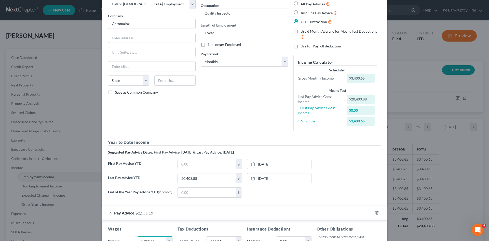
scroll to position [25, 0]
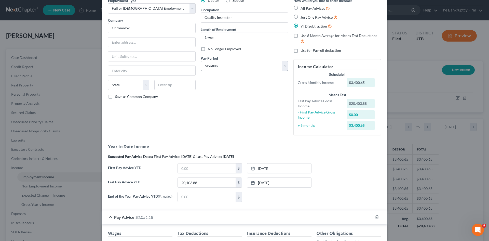
type input "1,788.28"
click at [248, 68] on select "Select Monthly Twice Monthly Every Other Week Weekly" at bounding box center [245, 66] width 88 height 10
select select "2"
click at [201, 61] on select "Select Monthly Twice Monthly Every Other Week Weekly" at bounding box center [245, 66] width 88 height 10
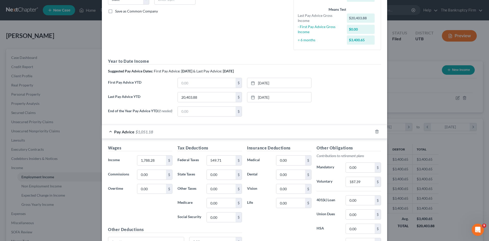
scroll to position [127, 0]
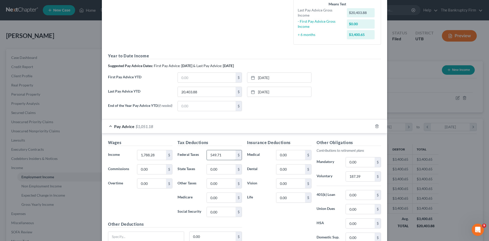
paste input "213.486"
type input "213.48"
paste input "89.414"
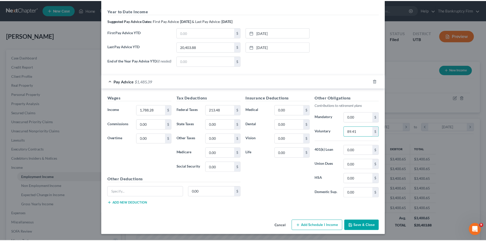
scroll to position [174, 0]
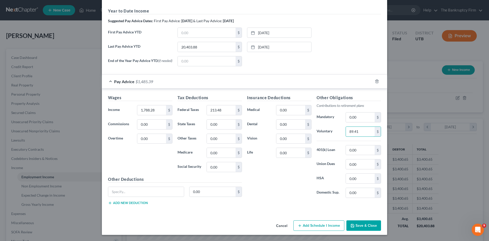
type input "89.41"
click at [364, 225] on button "Save & Close" at bounding box center [364, 225] width 35 height 11
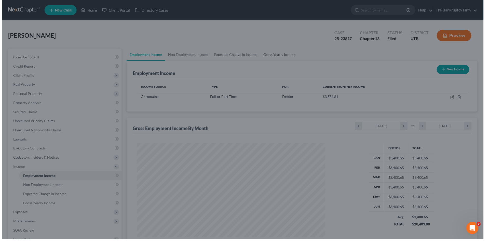
scroll to position [254799, 254694]
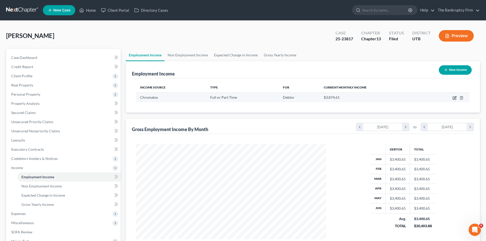
click at [453, 98] on icon "button" at bounding box center [454, 98] width 4 height 4
select select "0"
select select "2"
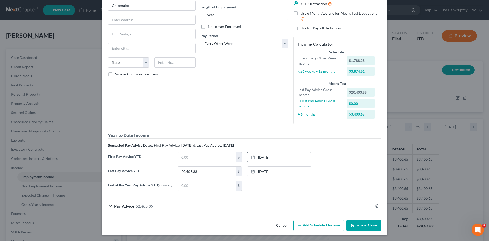
scroll to position [49, 0]
drag, startPoint x: 137, startPoint y: 206, endPoint x: 171, endPoint y: 212, distance: 34.4
click at [137, 206] on span "$1,485.39" at bounding box center [145, 205] width 18 height 5
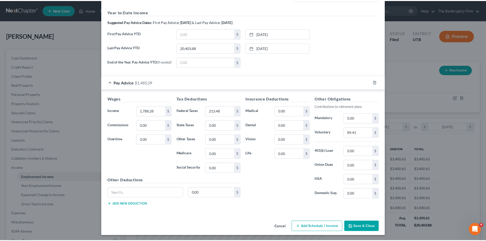
scroll to position [174, 0]
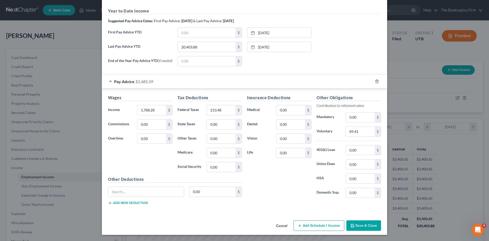
click at [365, 224] on button "Save & Close" at bounding box center [364, 225] width 35 height 11
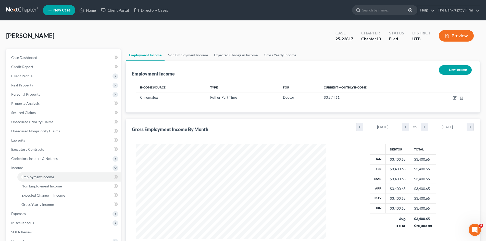
scroll to position [254799, 254694]
click at [20, 214] on span "Expenses" at bounding box center [18, 213] width 15 height 4
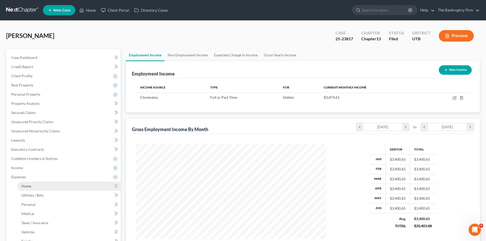
click at [29, 185] on span "Home" at bounding box center [26, 186] width 10 height 4
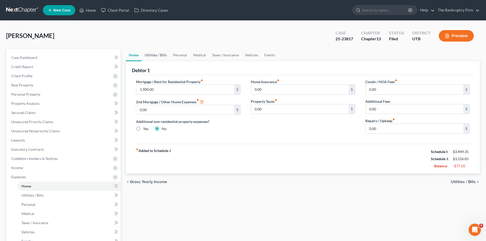
click at [158, 56] on link "Utilities / Bills" at bounding box center [155, 55] width 28 height 12
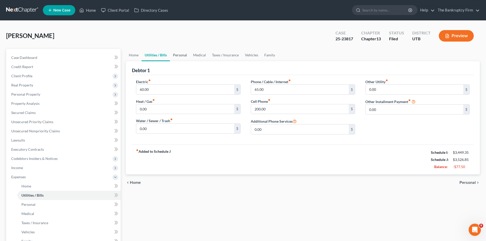
click at [183, 56] on link "Personal" at bounding box center [180, 55] width 20 height 12
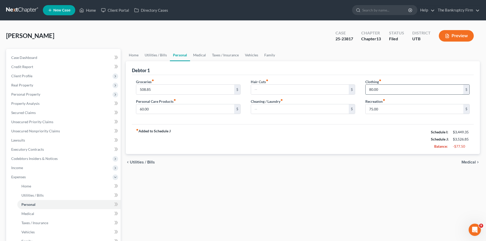
click at [374, 89] on input "80.00" at bounding box center [414, 90] width 98 height 10
type input "0"
click at [381, 110] on input "75.00" at bounding box center [414, 109] width 98 height 10
type input "0"
type input "50.00"
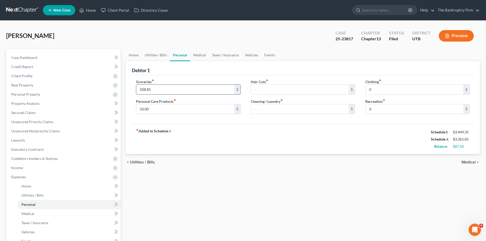
click at [152, 89] on input "508.85" at bounding box center [185, 90] width 98 height 10
paste input "506.35"
drag, startPoint x: 153, startPoint y: 89, endPoint x: 115, endPoint y: 86, distance: 38.7
click at [115, 86] on div "Petition Navigation Case Dashboard Payments Invoices Payments Payments Credit R…" at bounding box center [243, 187] width 478 height 276
paste input "6.3"
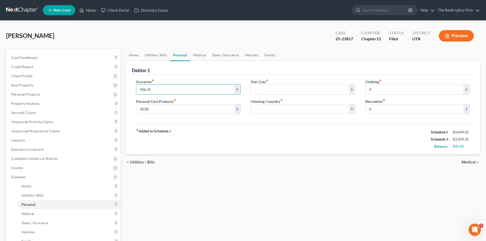
click at [328, 135] on div "fiber_manual_record Added to Schedule J Schedule I: $3,449.35 Schedule J: $3,35…" at bounding box center [303, 139] width 342 height 30
click at [151, 89] on input "501.35" at bounding box center [185, 90] width 98 height 10
drag, startPoint x: 151, startPoint y: 90, endPoint x: 143, endPoint y: 90, distance: 8.4
click at [143, 90] on input "501.35" at bounding box center [185, 90] width 98 height 10
click at [143, 87] on input "512.35" at bounding box center [185, 90] width 98 height 10
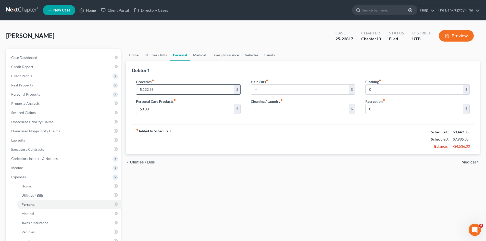
click at [149, 90] on input "5,132.35" at bounding box center [185, 90] width 98 height 10
drag, startPoint x: 145, startPoint y: 89, endPoint x: 142, endPoint y: 90, distance: 2.8
click at [142, 90] on input "513.35" at bounding box center [185, 90] width 98 height 10
click at [145, 88] on input "509.35" at bounding box center [185, 90] width 98 height 10
click at [144, 89] on input "509.35" at bounding box center [185, 90] width 98 height 10
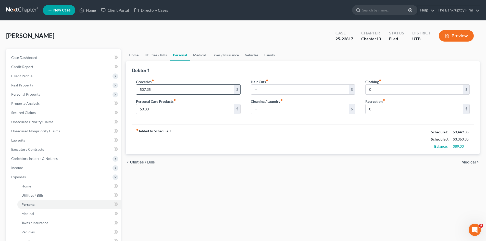
drag, startPoint x: 145, startPoint y: 88, endPoint x: 142, endPoint y: 88, distance: 2.6
click at [142, 88] on input "507.35" at bounding box center [185, 90] width 98 height 10
type input "511.35"
click at [197, 133] on div "fiber_manual_record Added to Schedule J Schedule I: $3,449.35 Schedule J: $3,36…" at bounding box center [303, 139] width 342 height 30
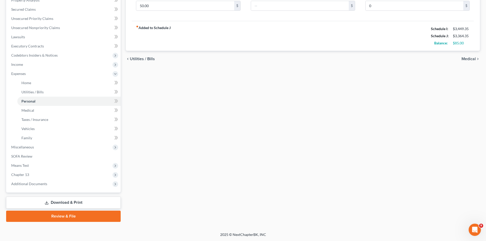
scroll to position [103, 0]
click at [55, 200] on link "Download & Print" at bounding box center [63, 202] width 114 height 12
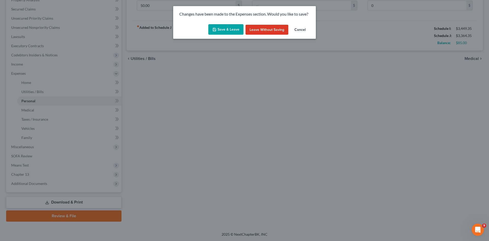
click at [214, 28] on icon "button" at bounding box center [215, 30] width 4 height 4
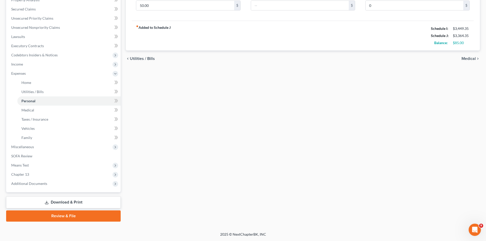
type input "0.00"
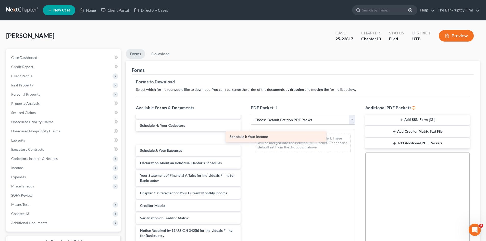
scroll to position [119, 0]
drag, startPoint x: 153, startPoint y: 138, endPoint x: 255, endPoint y: 137, distance: 101.2
click at [244, 137] on div "Schedule I: Your Income taxdecdso-single - 2025-07-03T165439-875.pdf Chapter 13…" at bounding box center [188, 125] width 112 height 256
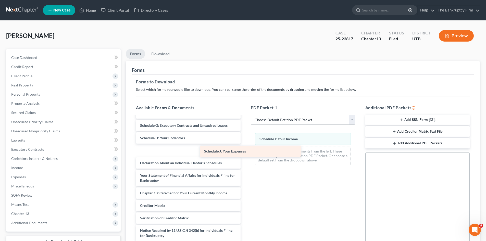
scroll to position [106, 0]
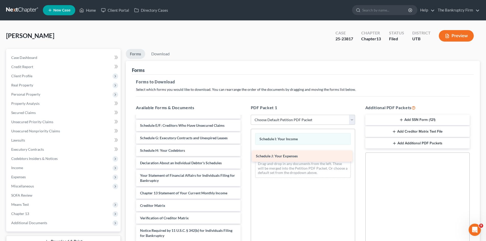
drag, startPoint x: 160, startPoint y: 149, endPoint x: 276, endPoint y: 154, distance: 115.9
click at [244, 154] on div "Schedule J: Your Expenses taxdecdso-single - 2025-07-03T165439-875.pdf Chapter …" at bounding box center [188, 132] width 112 height 244
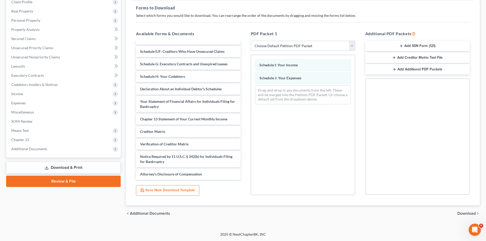
click at [460, 213] on span "Download" at bounding box center [466, 213] width 18 height 4
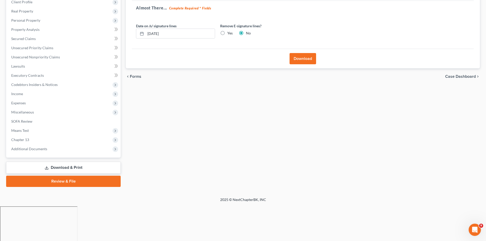
scroll to position [39, 0]
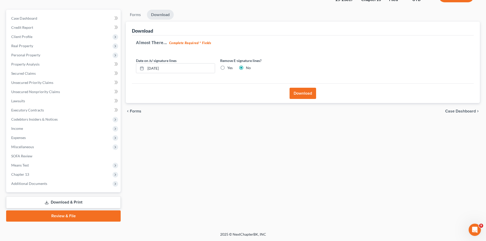
click at [307, 94] on button "Download" at bounding box center [302, 93] width 27 height 11
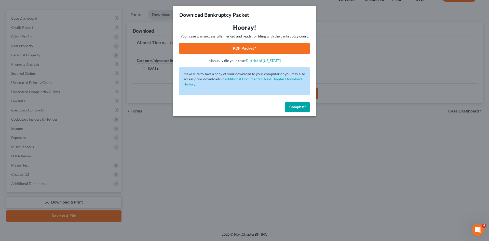
click at [300, 107] on span "Complete!" at bounding box center [298, 107] width 16 height 4
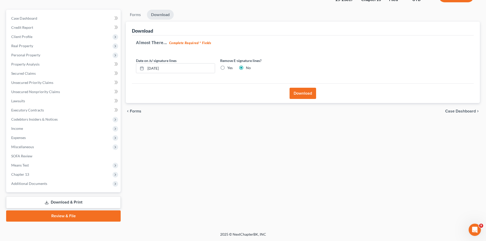
click at [303, 94] on button "Download" at bounding box center [302, 93] width 27 height 11
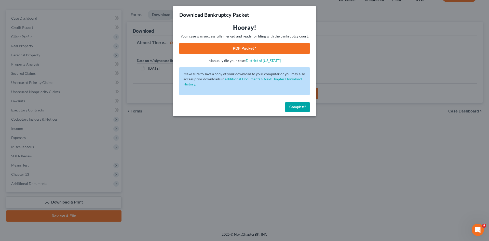
click at [249, 48] on link "PDF Packet 1" at bounding box center [244, 48] width 131 height 11
click at [301, 103] on button "Complete!" at bounding box center [297, 107] width 24 height 10
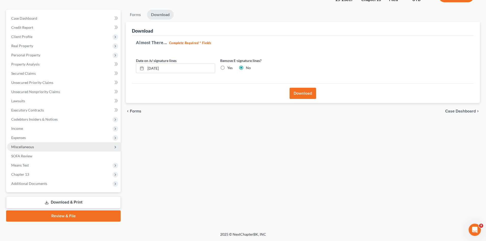
scroll to position [0, 0]
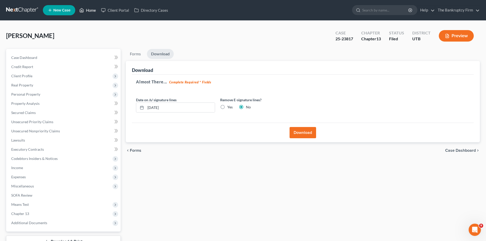
click at [95, 9] on link "Home" at bounding box center [88, 10] width 22 height 9
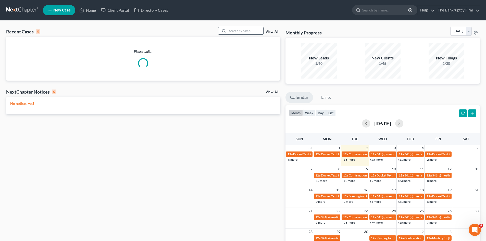
click at [237, 31] on input "search" at bounding box center [245, 30] width 36 height 7
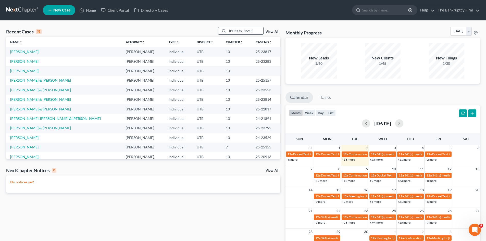
type input "[PERSON_NAME]"
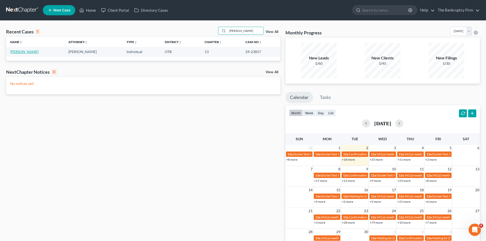
click at [21, 52] on link "[PERSON_NAME]" at bounding box center [24, 51] width 28 height 4
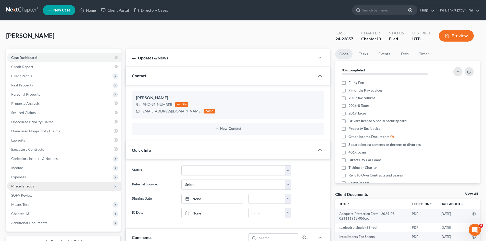
scroll to position [35, 0]
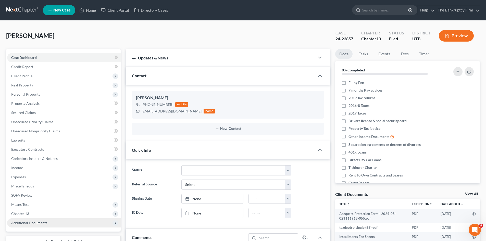
click at [35, 224] on span "Additional Documents" at bounding box center [29, 222] width 36 height 4
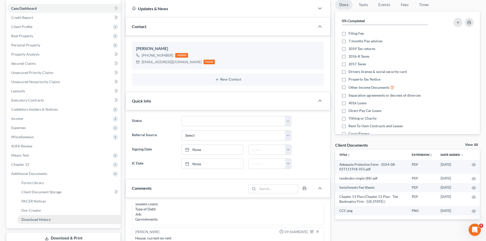
scroll to position [51, 0]
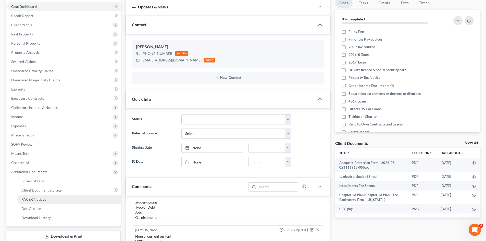
click at [29, 200] on span "PACER Notices" at bounding box center [33, 199] width 24 height 4
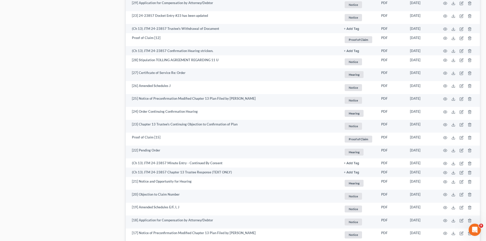
scroll to position [331, 0]
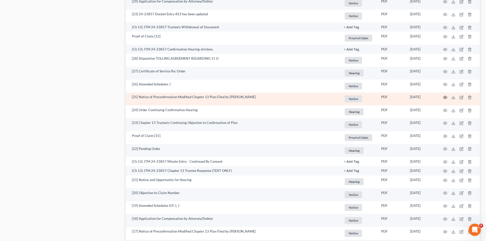
click at [445, 98] on icon "button" at bounding box center [445, 97] width 4 height 4
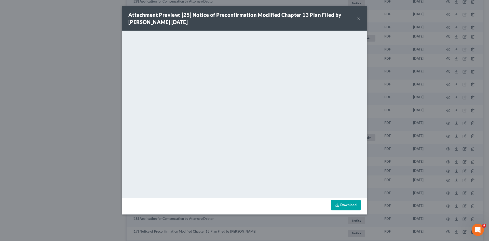
click at [358, 17] on button "×" at bounding box center [359, 18] width 4 height 6
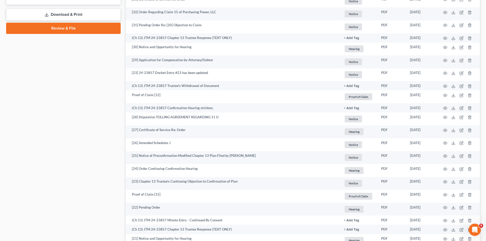
scroll to position [280, 0]
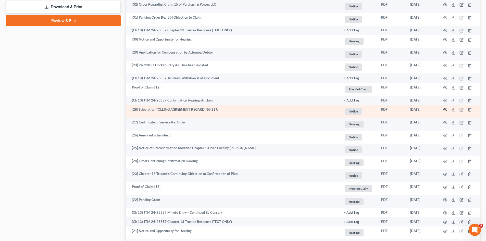
click at [444, 111] on icon "button" at bounding box center [445, 109] width 4 height 3
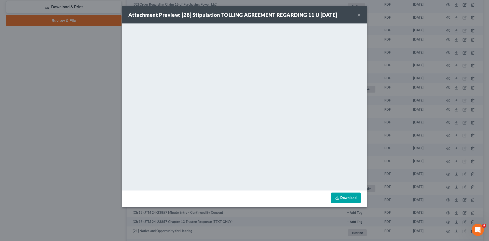
click at [359, 13] on button "×" at bounding box center [359, 15] width 4 height 6
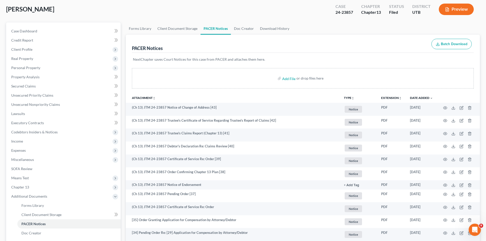
scroll to position [0, 0]
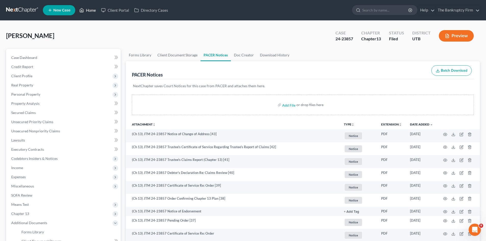
drag, startPoint x: 90, startPoint y: 11, endPoint x: 259, endPoint y: 24, distance: 169.5
click at [90, 11] on link "Home" at bounding box center [88, 10] width 22 height 9
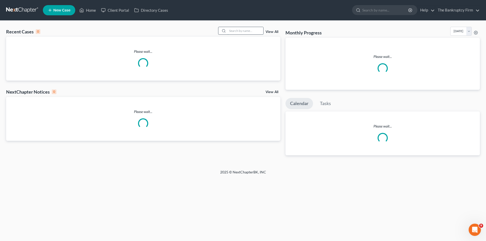
click at [238, 30] on input "search" at bounding box center [245, 30] width 36 height 7
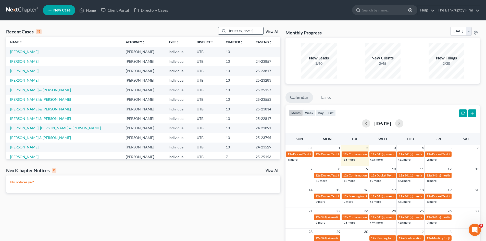
type input "[PERSON_NAME]"
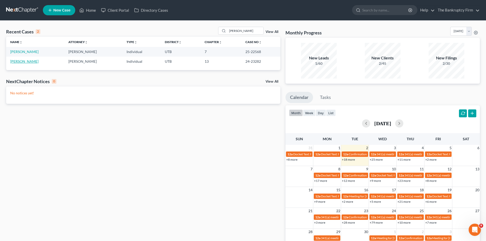
click at [11, 62] on link "[PERSON_NAME]" at bounding box center [24, 61] width 28 height 4
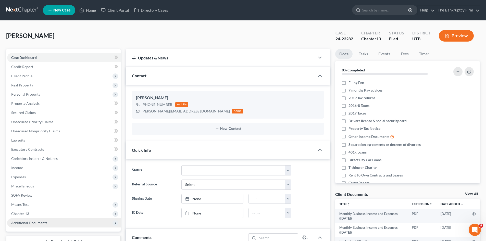
click at [32, 221] on span "Additional Documents" at bounding box center [29, 222] width 36 height 4
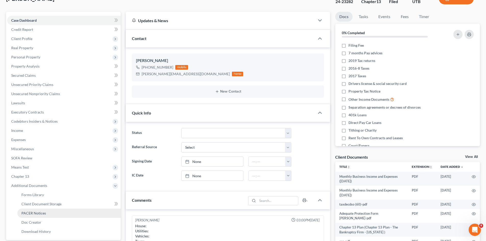
scroll to position [51, 0]
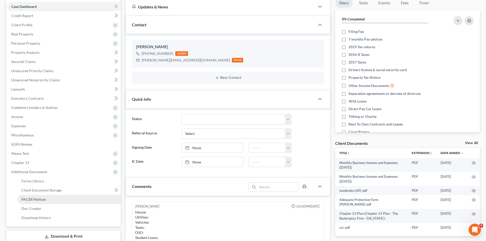
click at [31, 197] on span "PACER Notices" at bounding box center [33, 199] width 24 height 4
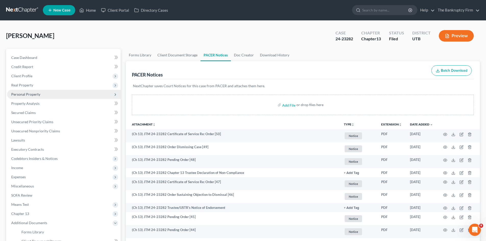
drag, startPoint x: 27, startPoint y: 74, endPoint x: 40, endPoint y: 97, distance: 26.4
click at [27, 74] on span "Client Profile" at bounding box center [21, 76] width 21 height 4
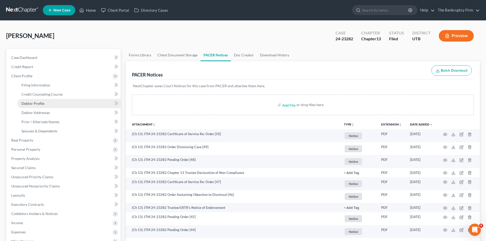
click at [38, 101] on span "Debtor Profile" at bounding box center [32, 103] width 23 height 4
select select "0"
select select "2"
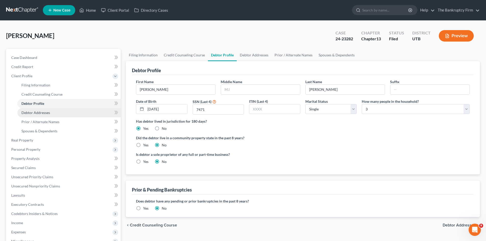
click at [47, 114] on span "Debtor Addresses" at bounding box center [35, 112] width 29 height 4
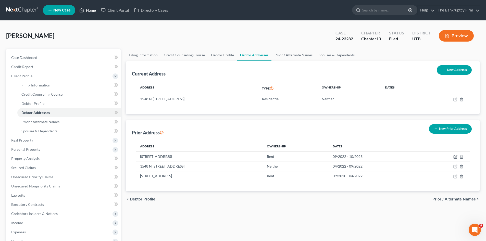
click at [95, 11] on link "Home" at bounding box center [88, 10] width 22 height 9
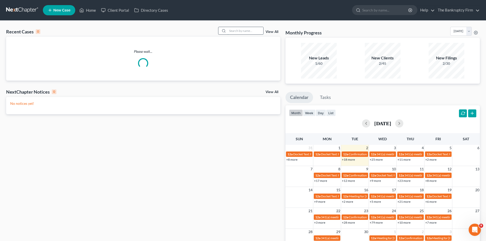
click at [237, 31] on input "search" at bounding box center [245, 30] width 36 height 7
paste input "Patelli"
type input "Patelli"
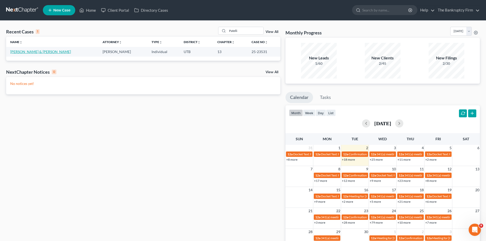
click at [20, 52] on link "[PERSON_NAME] & [PERSON_NAME]" at bounding box center [40, 51] width 61 height 4
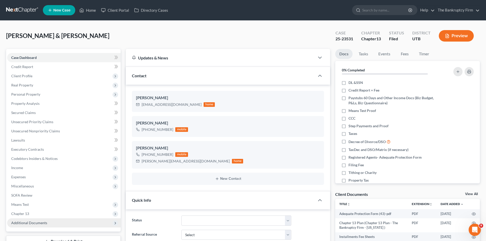
click at [32, 224] on span "Additional Documents" at bounding box center [29, 222] width 36 height 4
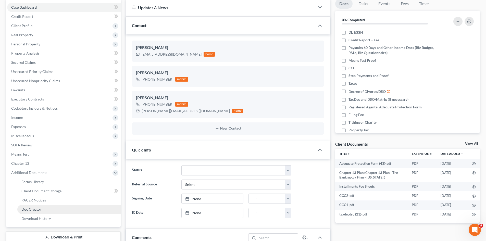
scroll to position [51, 0]
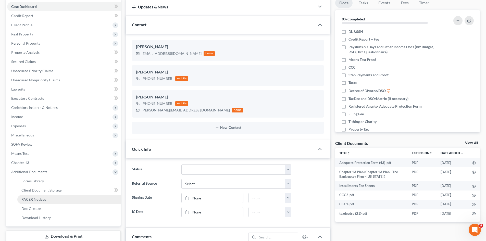
click at [34, 199] on span "PACER Notices" at bounding box center [33, 199] width 24 height 4
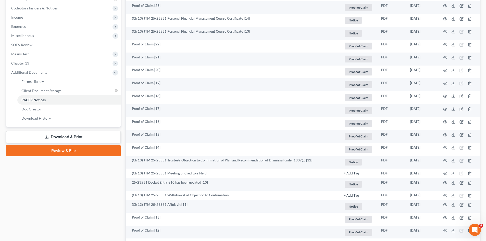
scroll to position [153, 0]
